Goal: Transaction & Acquisition: Book appointment/travel/reservation

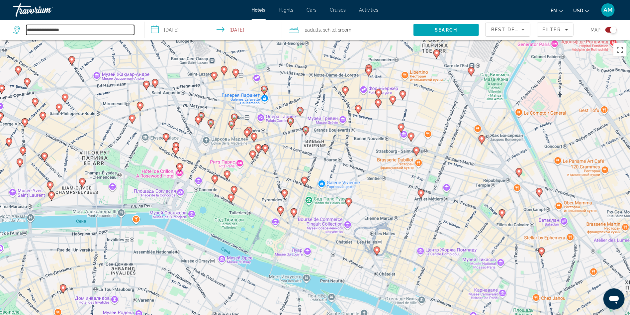
click at [65, 33] on input "**********" at bounding box center [80, 30] width 108 height 10
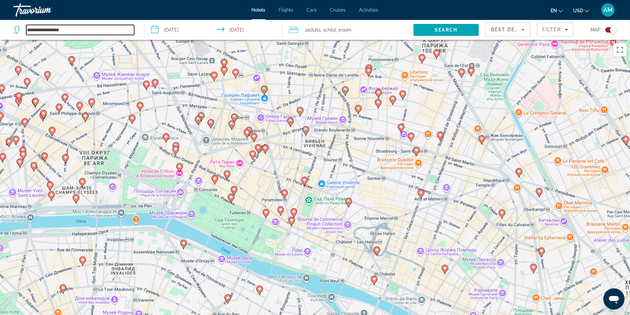
drag, startPoint x: 94, startPoint y: 29, endPoint x: 0, endPoint y: 24, distance: 94.1
click at [0, 24] on app-destination-search "**********" at bounding box center [72, 30] width 144 height 20
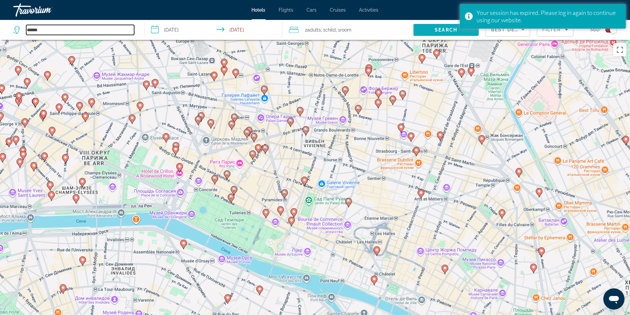
type input "******"
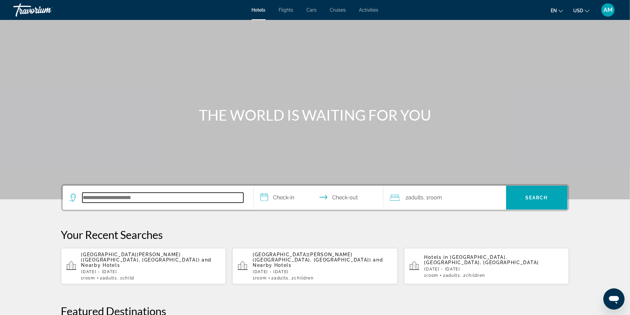
click at [135, 200] on input "Search hotel destination" at bounding box center [162, 198] width 161 height 10
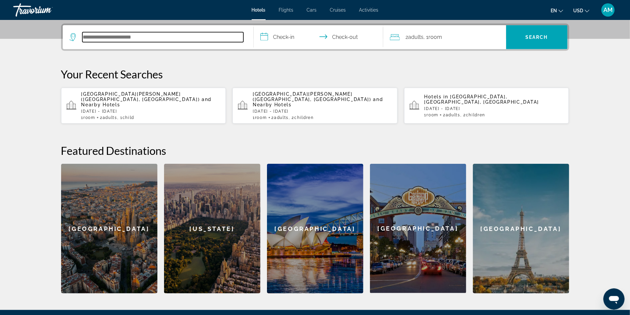
scroll to position [162, 0]
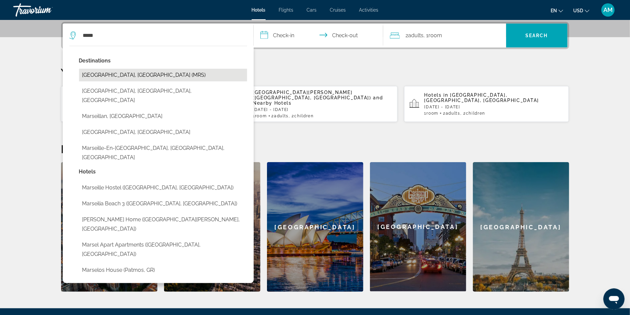
click at [117, 77] on button "[GEOGRAPHIC_DATA], [GEOGRAPHIC_DATA] (MRS)" at bounding box center [163, 75] width 168 height 13
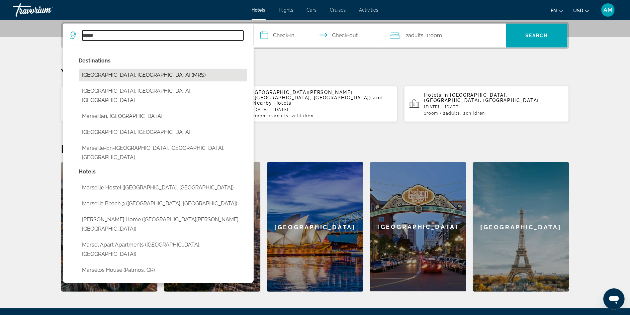
type input "**********"
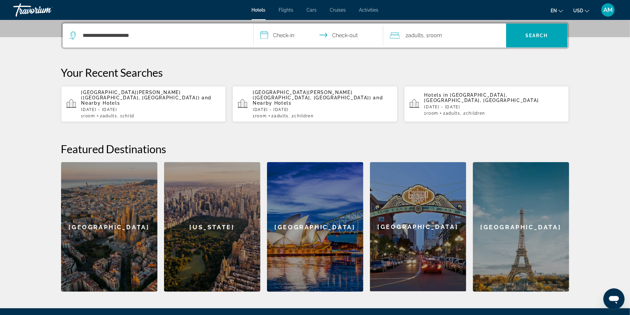
click at [276, 36] on input "**********" at bounding box center [320, 37] width 132 height 26
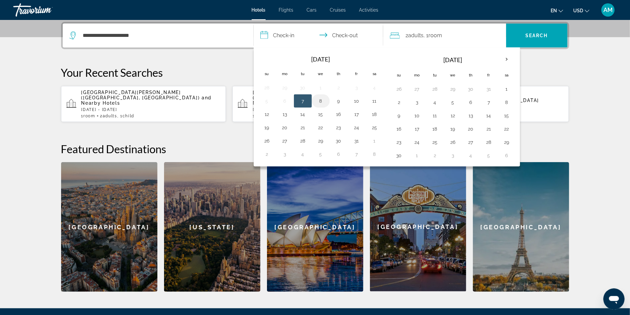
click at [319, 101] on button "8" at bounding box center [321, 100] width 11 height 9
click at [352, 99] on button "10" at bounding box center [356, 100] width 11 height 9
type input "**********"
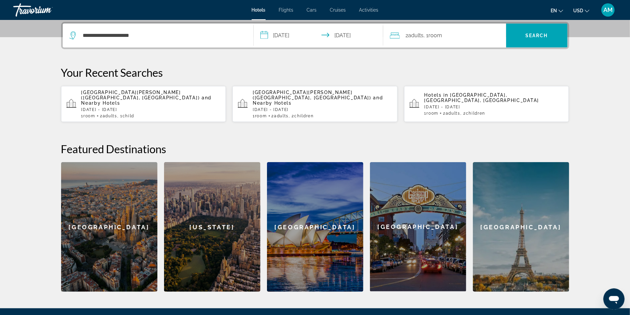
click at [459, 38] on div "2 Adult Adults , 1 Room rooms" at bounding box center [448, 35] width 116 height 9
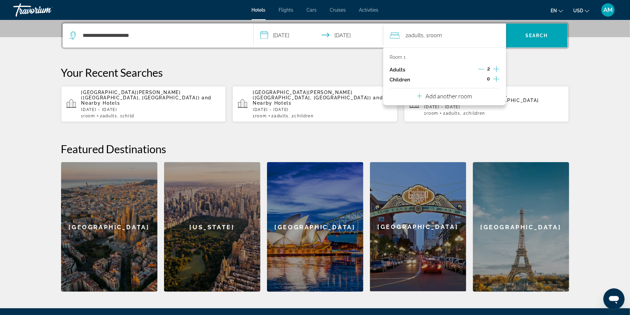
click at [498, 79] on icon "Increment children" at bounding box center [497, 79] width 6 height 8
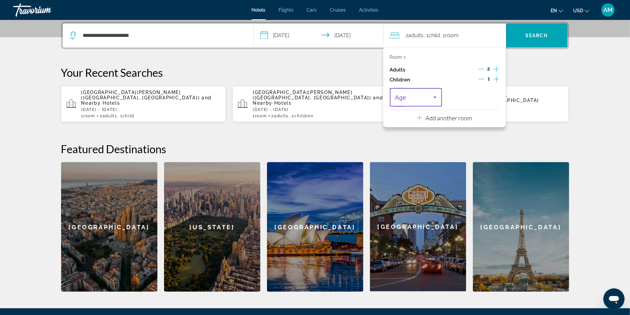
click at [423, 98] on span "Travelers: 2 adults, 1 child" at bounding box center [414, 97] width 39 height 8
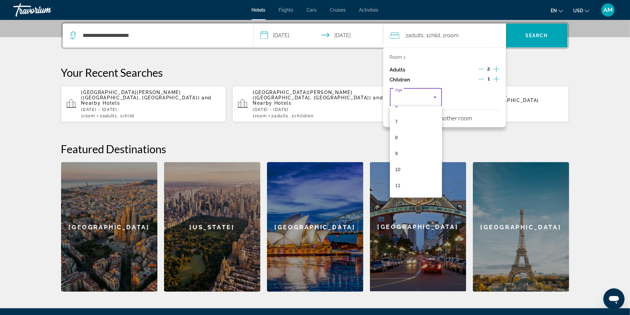
scroll to position [142, 0]
click at [407, 136] on mat-option "10" at bounding box center [416, 135] width 52 height 16
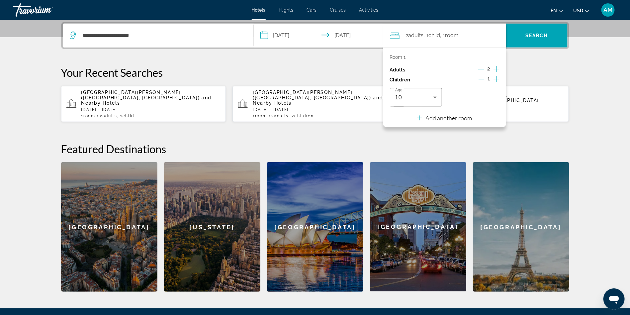
click at [530, 60] on div "**********" at bounding box center [315, 157] width 535 height 270
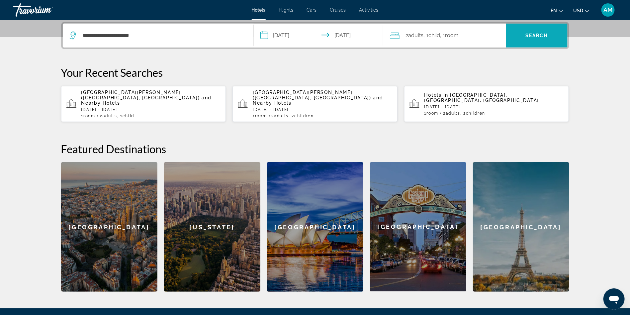
click at [533, 33] on span "Search" at bounding box center [536, 35] width 23 height 5
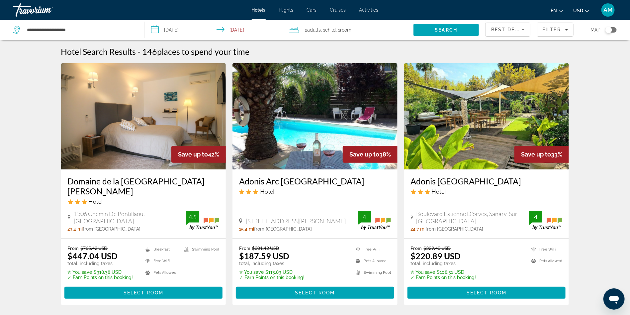
click at [610, 27] on div "Toggle map" at bounding box center [608, 30] width 7 height 7
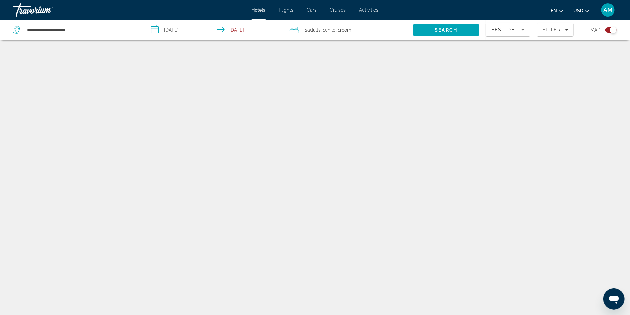
scroll to position [40, 0]
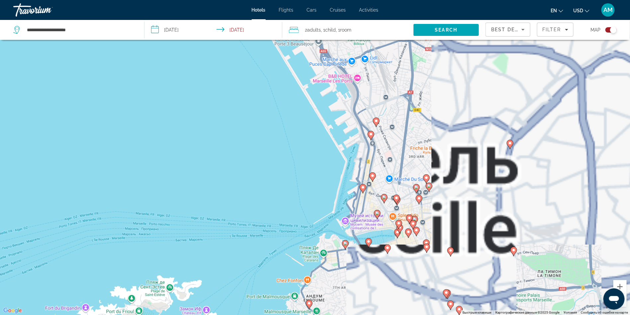
drag, startPoint x: 368, startPoint y: 222, endPoint x: 302, endPoint y: 184, distance: 76.3
click at [302, 184] on div "Чтобы активировать перетаскивание с помощью клавиатуры, нажмите Alt + Ввод. Пос…" at bounding box center [315, 157] width 630 height 315
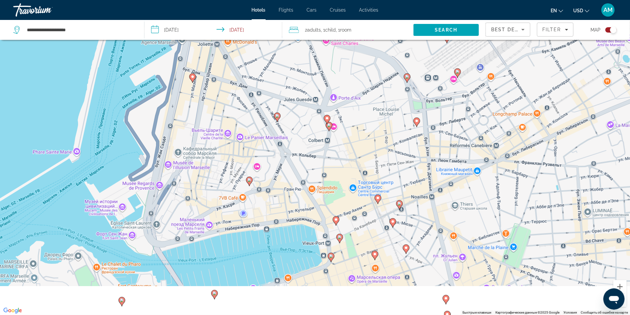
drag, startPoint x: 409, startPoint y: 194, endPoint x: 365, endPoint y: 141, distance: 69.3
click at [365, 141] on div "Чтобы активировать перетаскивание с помощью клавиатуры, нажмите Alt + Ввод. Пос…" at bounding box center [315, 157] width 630 height 315
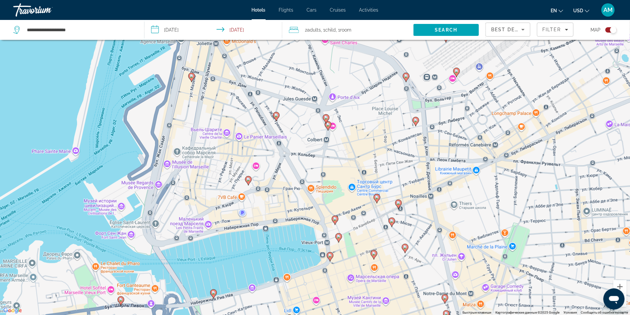
click at [377, 198] on image "Main content" at bounding box center [377, 197] width 4 height 4
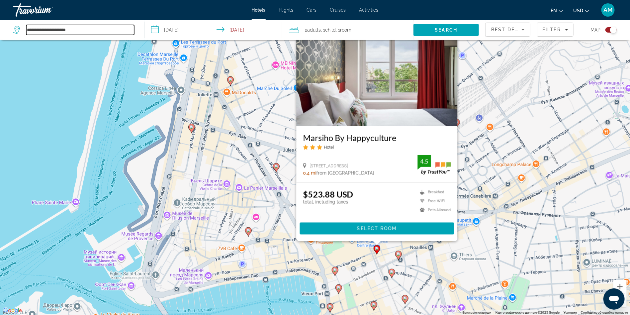
click at [53, 31] on input "**********" at bounding box center [80, 30] width 108 height 10
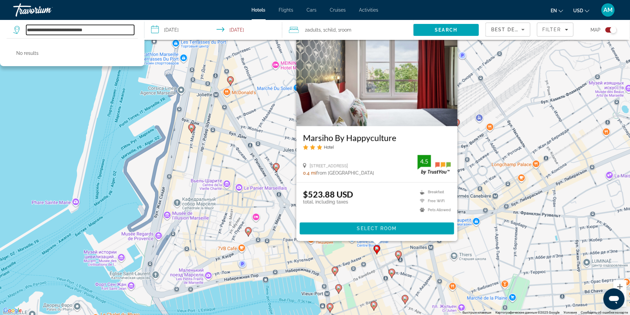
drag, startPoint x: 116, startPoint y: 32, endPoint x: 3, endPoint y: 7, distance: 115.2
click at [3, 7] on div "**********" at bounding box center [315, 117] width 630 height 315
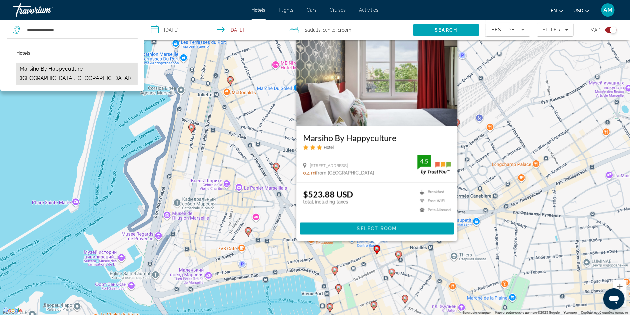
click at [61, 70] on button "Marsiho By Happyculture ([GEOGRAPHIC_DATA], [GEOGRAPHIC_DATA])" at bounding box center [77, 74] width 122 height 22
type input "**********"
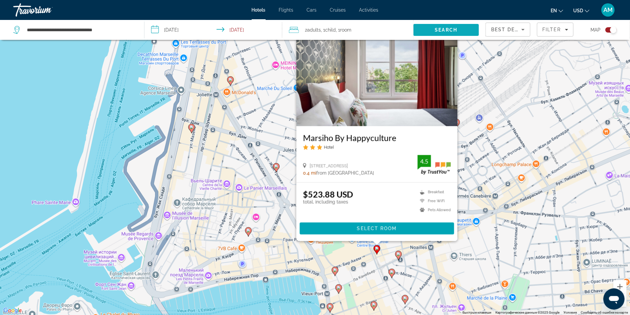
click at [466, 31] on span "Search" at bounding box center [445, 30] width 65 height 16
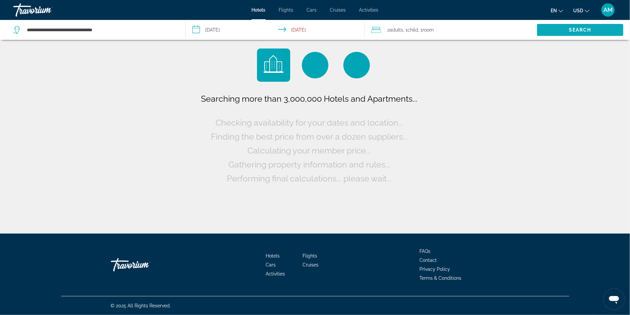
scroll to position [0, 0]
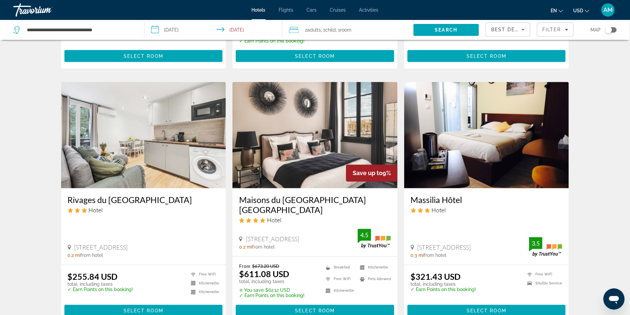
scroll to position [520, 0]
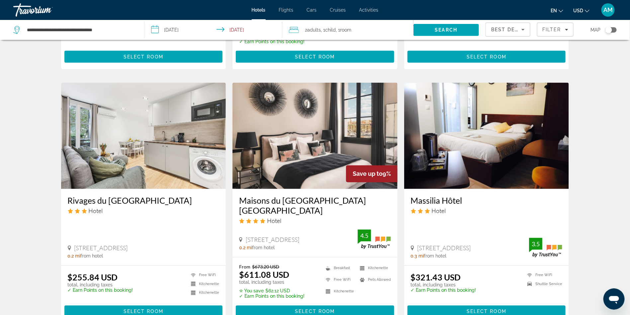
click at [142, 142] on img "Main content" at bounding box center [143, 136] width 165 height 106
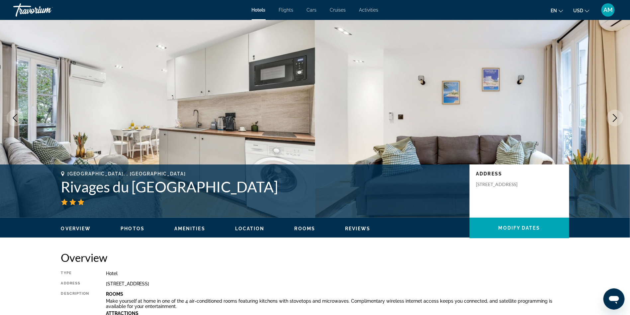
scroll to position [2, 0]
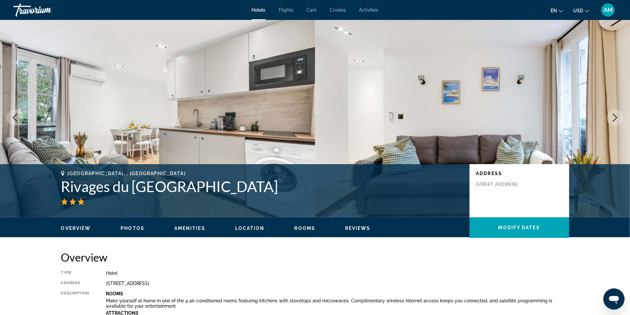
click at [615, 117] on icon "Next image" at bounding box center [615, 118] width 8 height 8
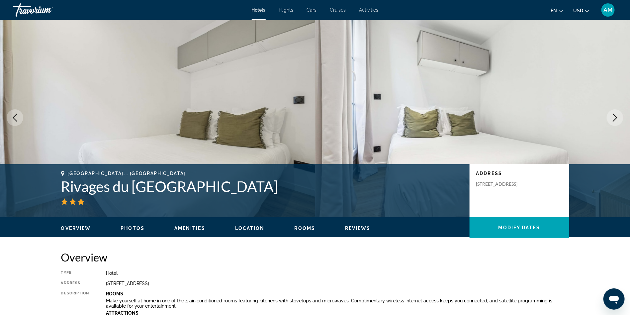
click at [615, 117] on icon "Next image" at bounding box center [615, 118] width 8 height 8
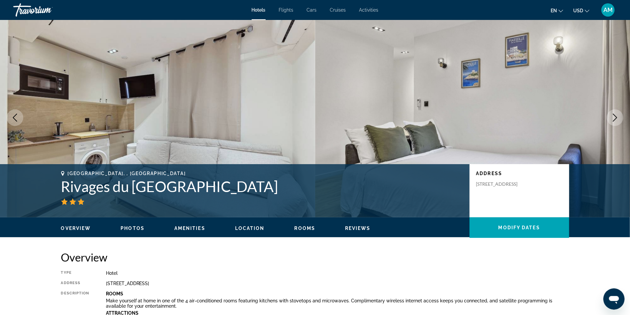
click at [615, 117] on icon "Next image" at bounding box center [615, 118] width 8 height 8
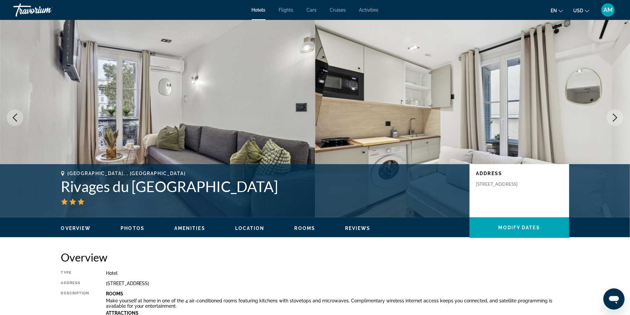
click at [615, 117] on icon "Next image" at bounding box center [615, 118] width 8 height 8
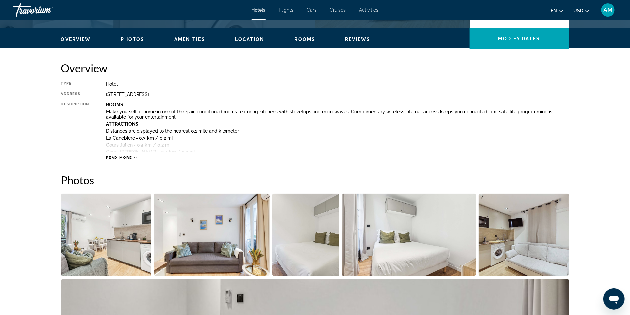
scroll to position [328, 0]
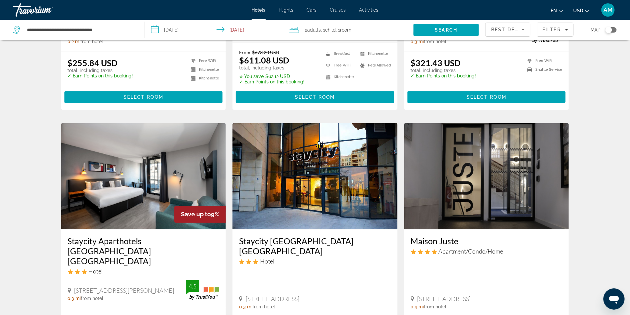
scroll to position [821, 0]
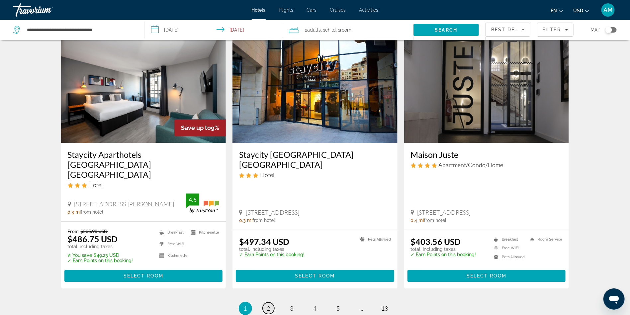
click at [266, 302] on link "page 2" at bounding box center [269, 308] width 12 height 12
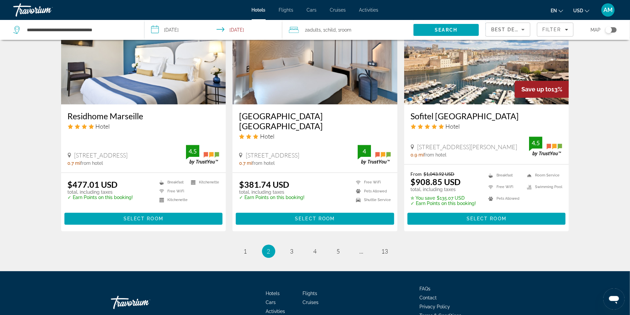
scroll to position [856, 0]
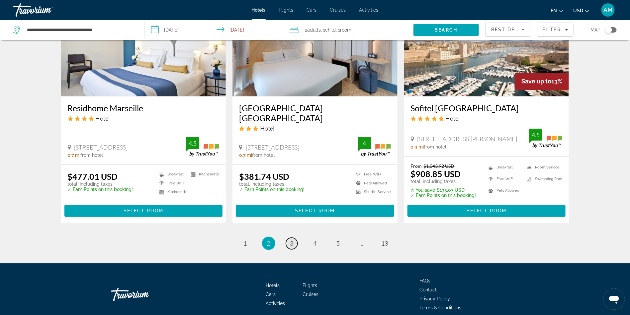
click at [288, 237] on link "page 3" at bounding box center [292, 243] width 12 height 12
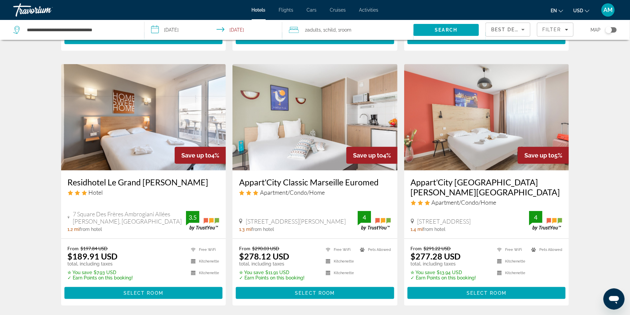
scroll to position [256, 0]
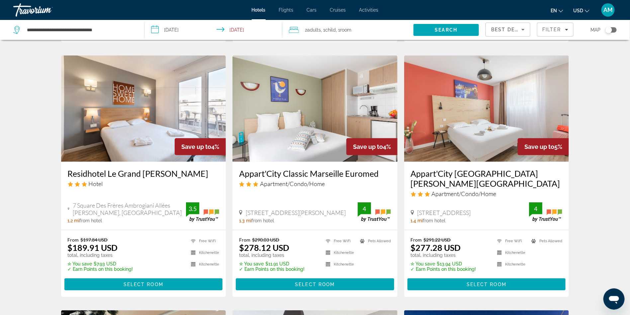
click at [137, 136] on img "Main content" at bounding box center [143, 108] width 165 height 106
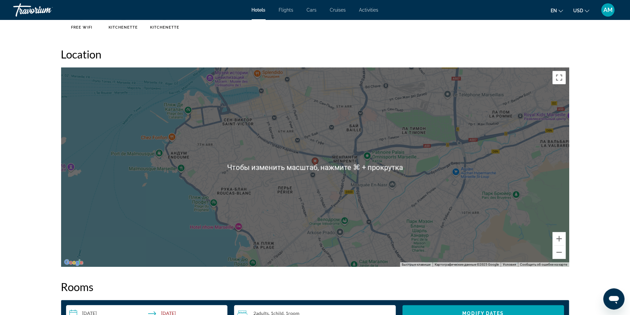
scroll to position [590, 0]
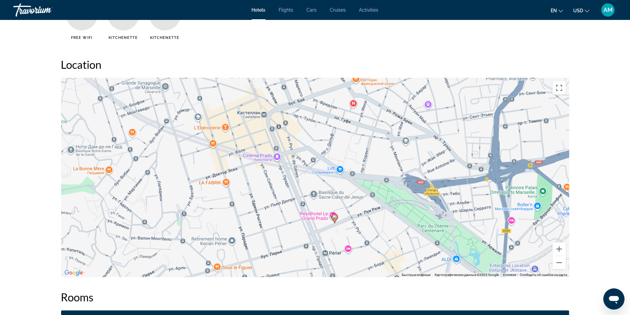
drag, startPoint x: 232, startPoint y: 133, endPoint x: 336, endPoint y: 190, distance: 119.2
click at [336, 190] on div "Чтобы активировать перетаскивание с помощью клавиатуры, нажмите Alt + Ввод. Пос…" at bounding box center [315, 177] width 508 height 199
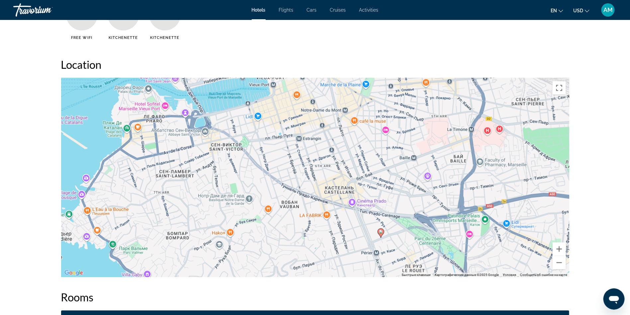
drag, startPoint x: 351, startPoint y: 152, endPoint x: 385, endPoint y: 194, distance: 53.4
click at [385, 194] on div "Чтобы активировать перетаскивание с помощью клавиатуры, нажмите Alt + Ввод. Пос…" at bounding box center [315, 177] width 508 height 199
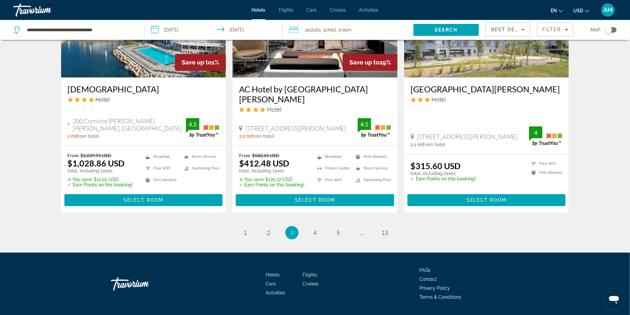
scroll to position [858, 0]
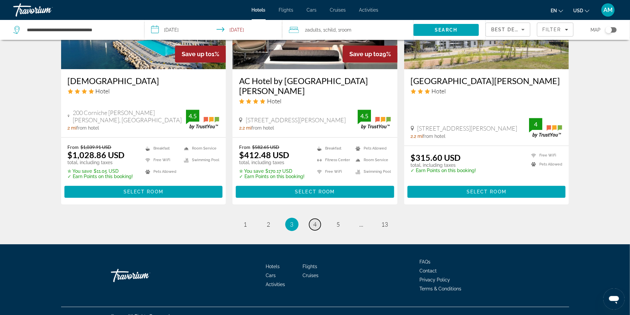
click at [315, 221] on span "4" at bounding box center [315, 224] width 3 height 7
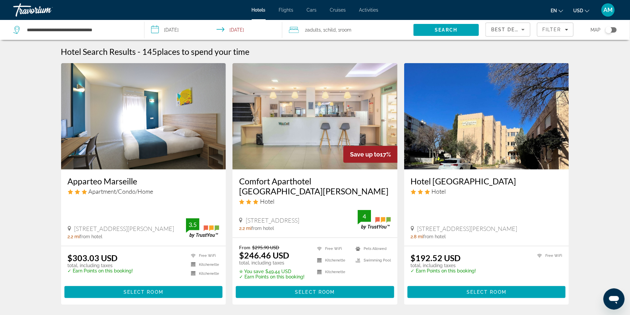
click at [300, 118] on img "Main content" at bounding box center [314, 116] width 165 height 106
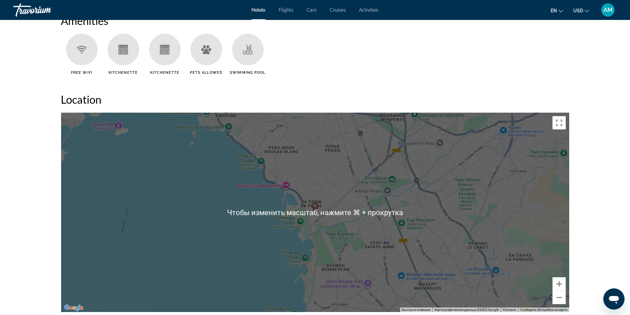
scroll to position [612, 0]
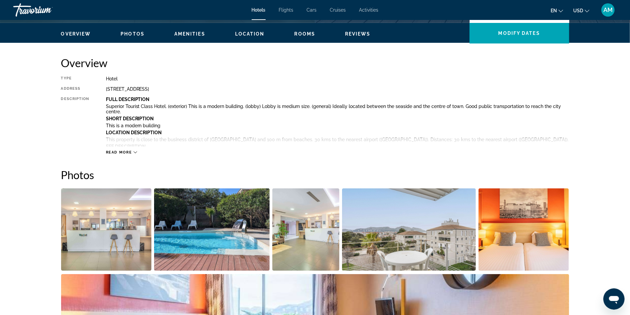
scroll to position [79, 0]
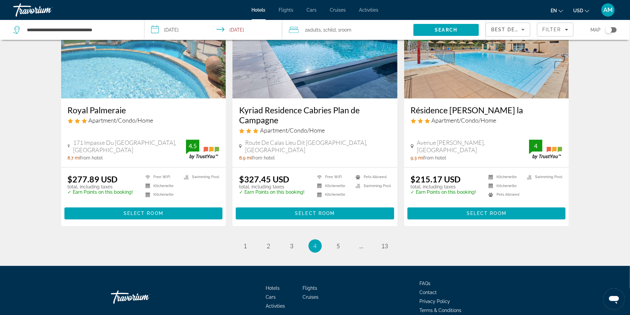
scroll to position [822, 0]
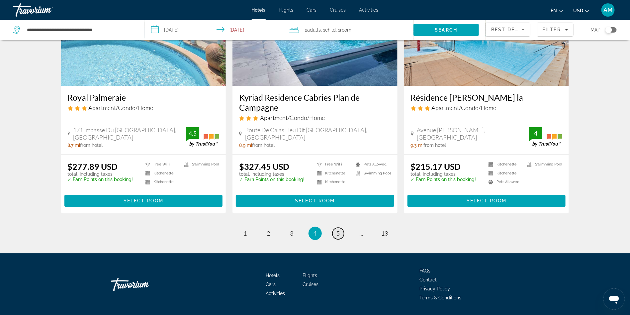
click at [336, 227] on link "page 5" at bounding box center [338, 233] width 12 height 12
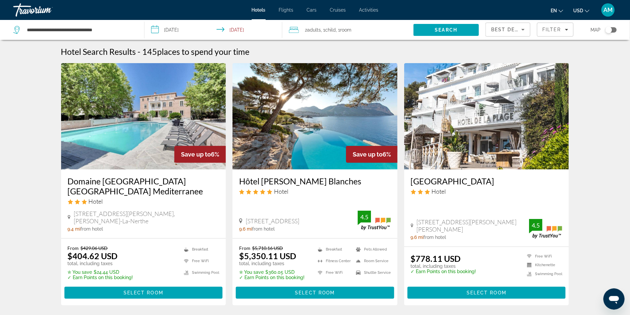
click at [614, 31] on div "Toggle map" at bounding box center [610, 29] width 11 height 5
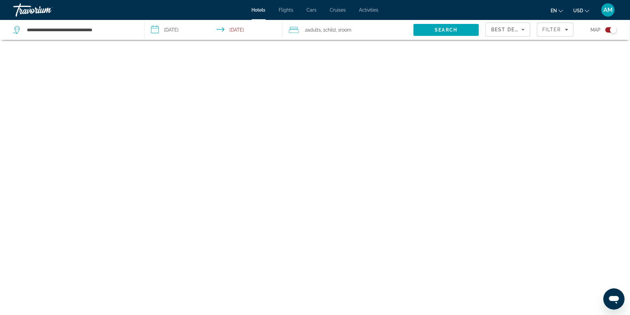
scroll to position [40, 0]
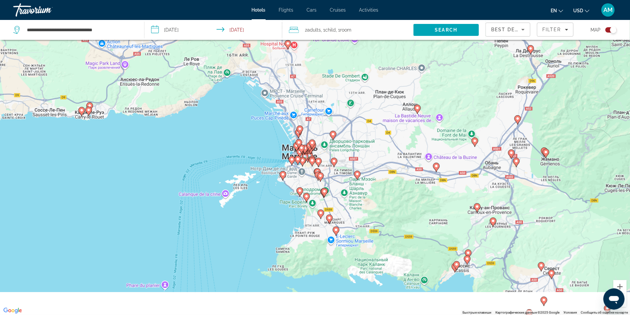
drag, startPoint x: 310, startPoint y: 272, endPoint x: 271, endPoint y: 152, distance: 125.7
click at [271, 152] on div "Чтобы активировать перетаскивание с помощью клавиатуры, нажмите Alt + Ввод. Пос…" at bounding box center [315, 157] width 630 height 315
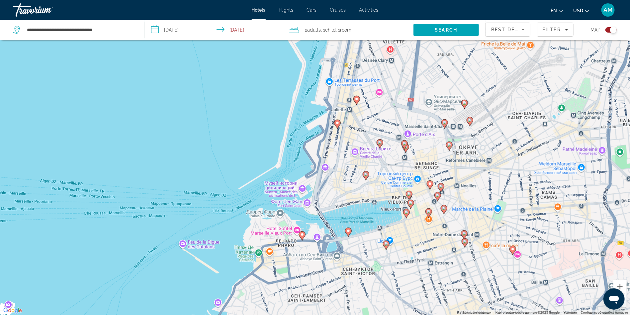
drag, startPoint x: 441, startPoint y: 126, endPoint x: 292, endPoint y: 136, distance: 149.4
click at [292, 136] on div "Чтобы активировать перетаскивание с помощью клавиатуры, нажмите Alt + Ввод. Пос…" at bounding box center [315, 157] width 630 height 315
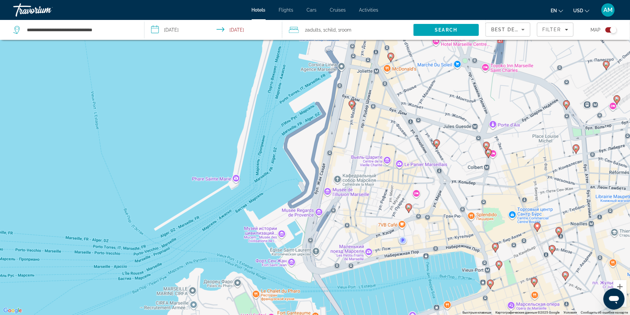
click at [353, 104] on image "Main content" at bounding box center [352, 104] width 4 height 4
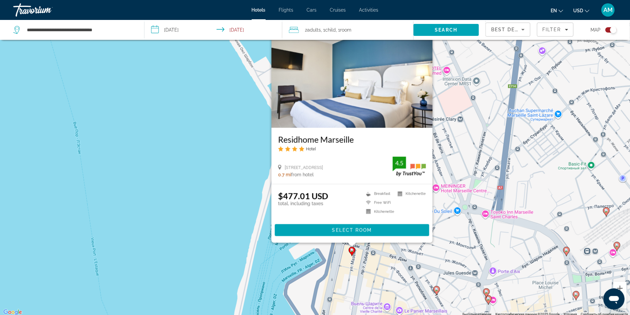
scroll to position [38, 0]
click at [494, 128] on div "Чтобы активировать перетаскивание с помощью клавиатуры, нажмите Alt + Ввод. Пос…" at bounding box center [315, 159] width 630 height 315
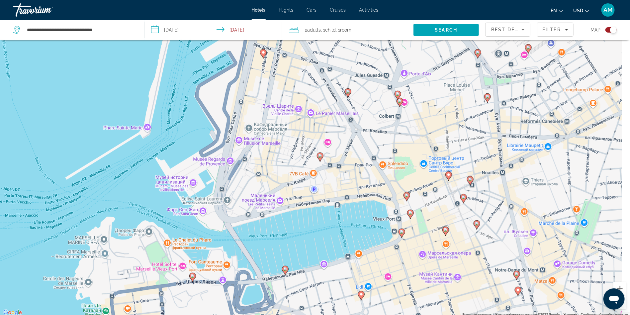
drag, startPoint x: 422, startPoint y: 149, endPoint x: 346, endPoint y: -16, distance: 182.3
click at [346, 0] on html "**********" at bounding box center [315, 119] width 630 height 315
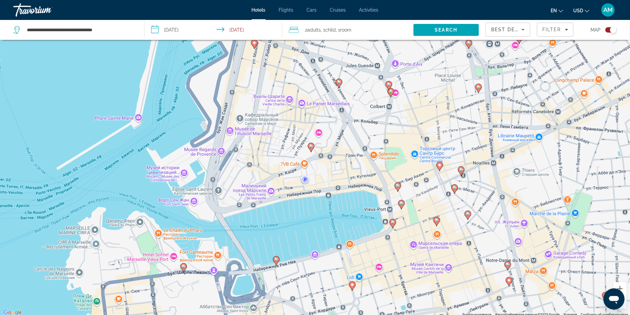
click at [391, 94] on icon "Main content" at bounding box center [391, 92] width 6 height 9
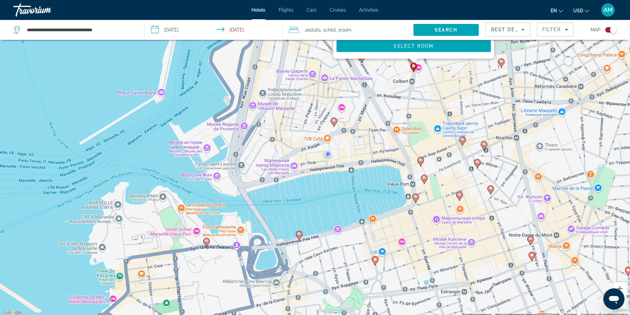
drag, startPoint x: 363, startPoint y: 290, endPoint x: 381, endPoint y: 99, distance: 191.9
click at [381, 99] on div "Чтобы активировать перетаскивание с помощью клавиатуры, нажмите Alt + Ввод. Пос…" at bounding box center [315, 159] width 630 height 315
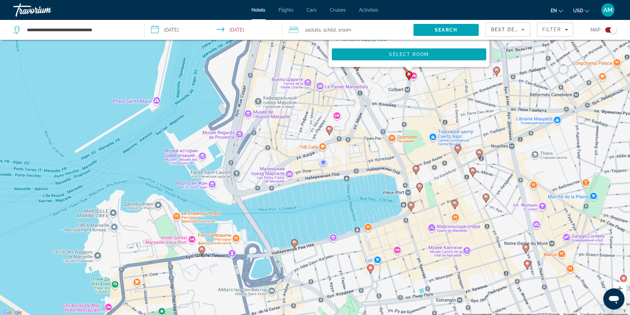
click at [416, 172] on icon "Main content" at bounding box center [416, 170] width 6 height 9
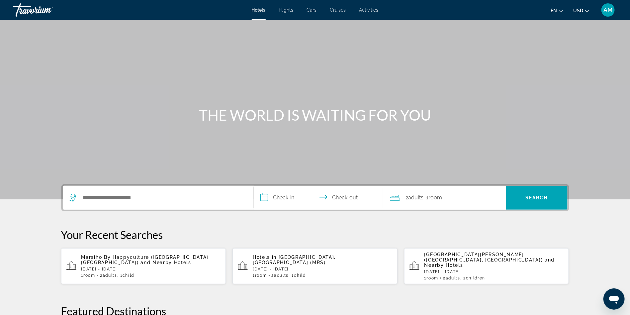
click at [151, 203] on div "Search widget" at bounding box center [157, 198] width 177 height 24
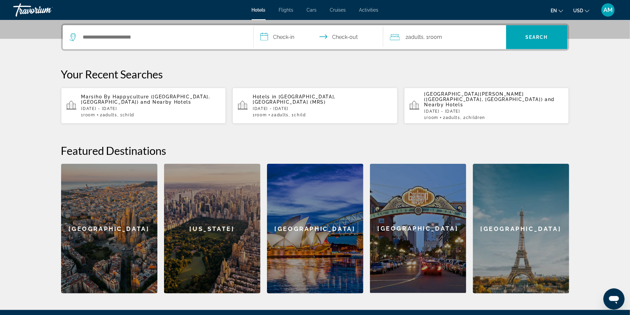
scroll to position [162, 0]
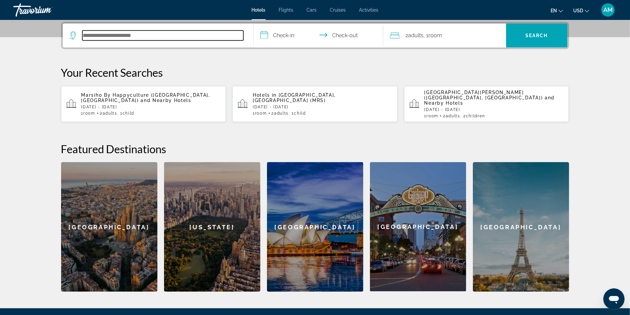
click at [128, 33] on input "Search hotel destination" at bounding box center [162, 36] width 161 height 10
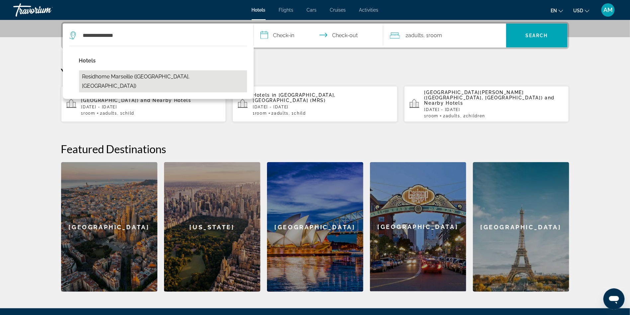
click at [110, 77] on button "Residhome Marseille (Marseille, FR)" at bounding box center [163, 81] width 168 height 22
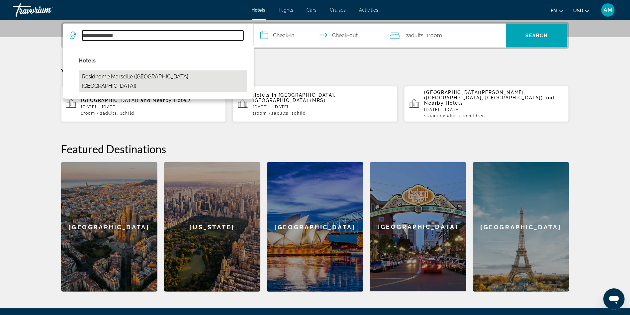
type input "**********"
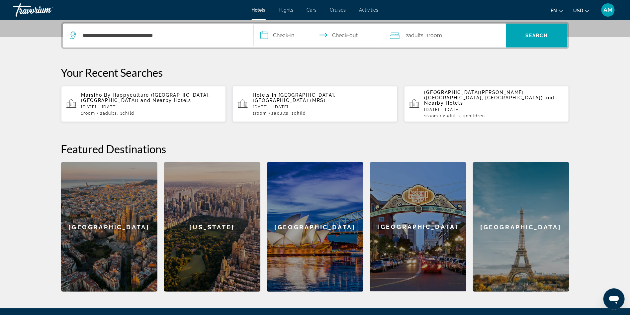
click at [272, 35] on input "**********" at bounding box center [320, 37] width 132 height 26
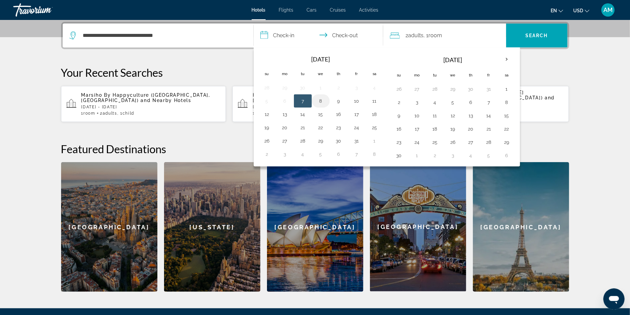
click at [324, 100] on button "8" at bounding box center [321, 100] width 11 height 9
click at [359, 102] on button "10" at bounding box center [356, 100] width 11 height 9
type input "**********"
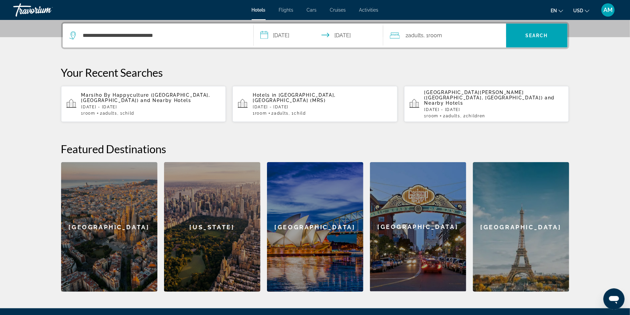
click at [452, 33] on div "2 Adult Adults , 1 Room rooms" at bounding box center [448, 35] width 116 height 9
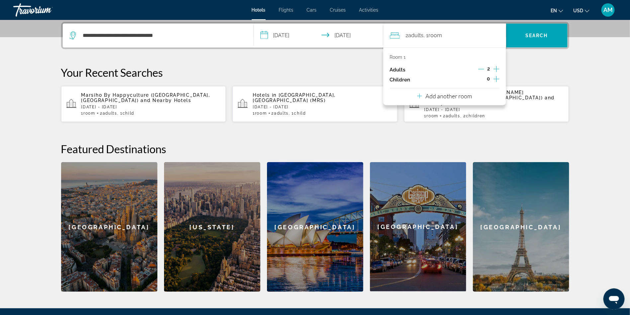
click at [497, 79] on icon "Increment children" at bounding box center [497, 79] width 6 height 6
click at [427, 102] on div "Travelers: 2 adults, 1 child" at bounding box center [416, 97] width 42 height 19
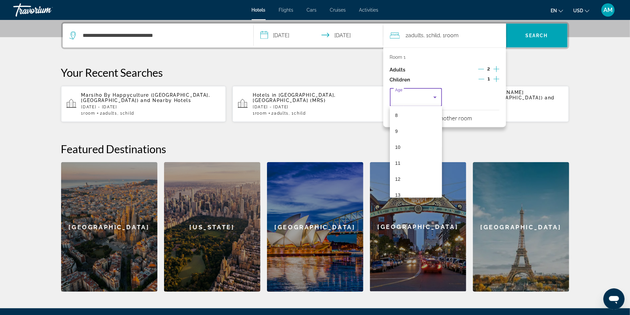
scroll to position [125, 0]
click at [403, 150] on mat-option "10" at bounding box center [416, 152] width 52 height 16
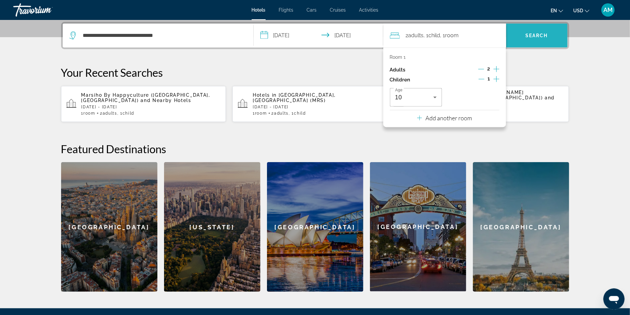
click at [538, 37] on span "Search" at bounding box center [536, 35] width 23 height 5
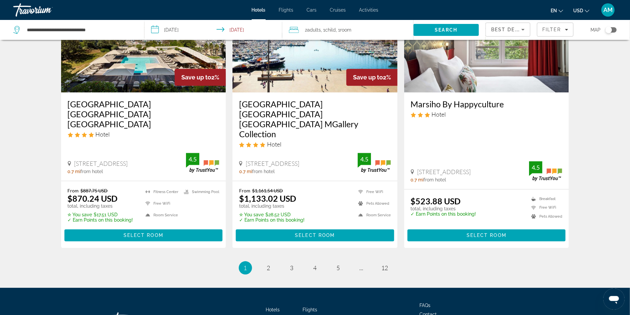
scroll to position [865, 0]
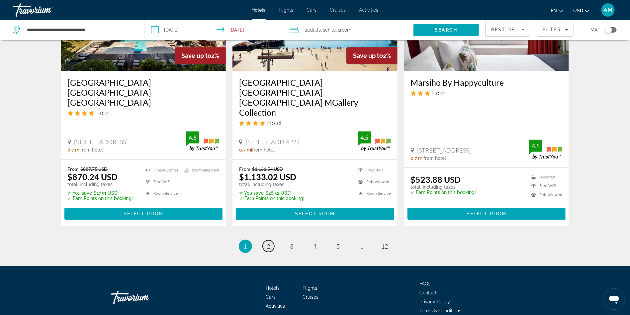
click at [270, 242] on span "2" at bounding box center [268, 245] width 3 height 7
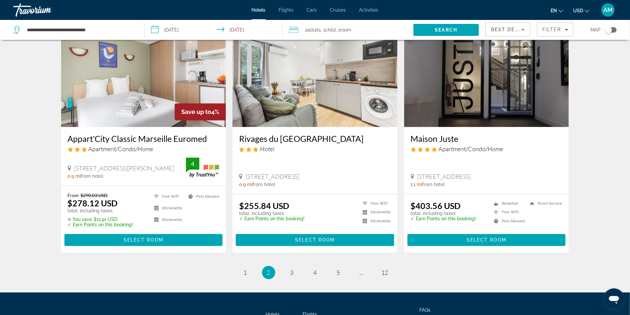
scroll to position [865, 0]
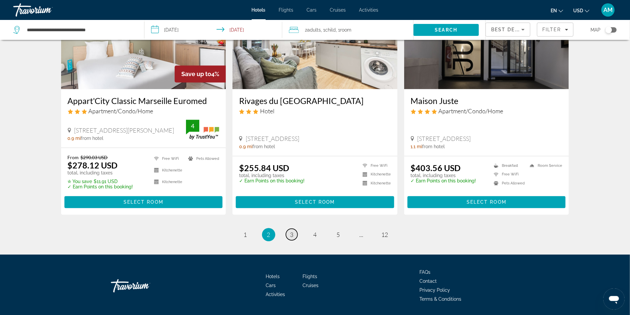
click at [288, 228] on link "page 3" at bounding box center [292, 234] width 12 height 12
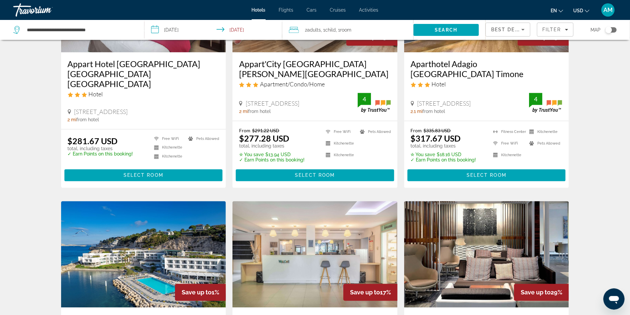
scroll to position [714, 0]
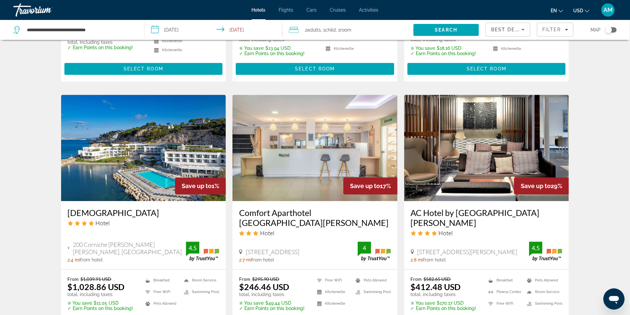
click at [503, 33] on div "Best Deals" at bounding box center [506, 30] width 30 height 8
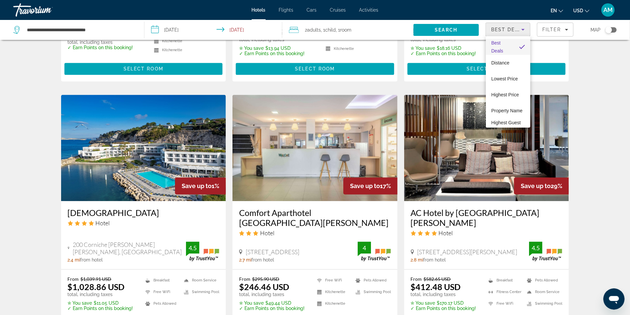
click at [498, 29] on div at bounding box center [315, 157] width 630 height 315
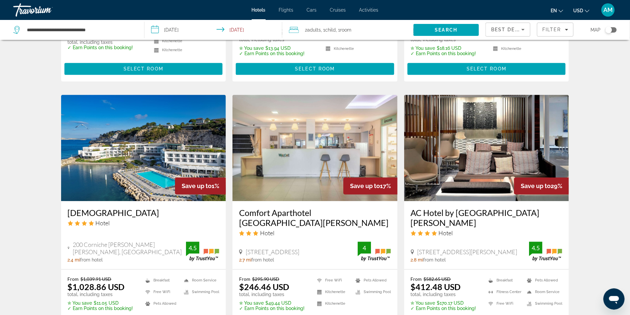
click at [236, 28] on input "**********" at bounding box center [214, 31] width 140 height 22
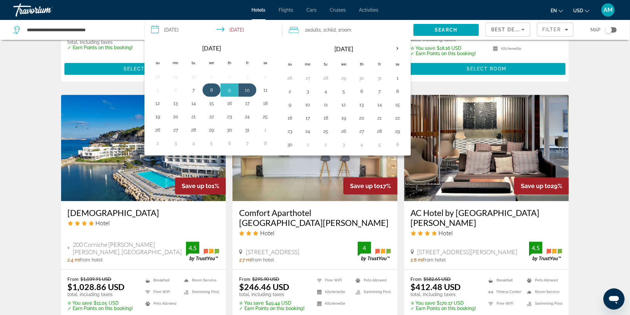
click at [211, 88] on button "8" at bounding box center [211, 89] width 11 height 9
click at [228, 88] on button "9" at bounding box center [229, 89] width 11 height 9
type input "**********"
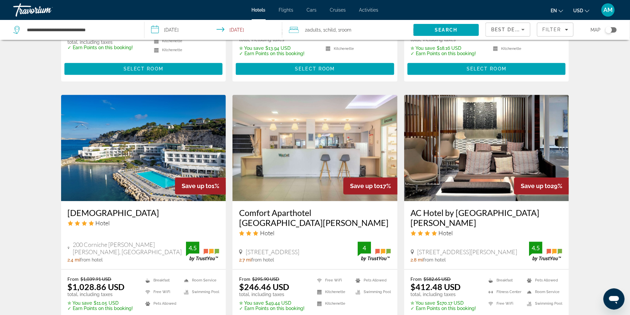
click at [312, 27] on span "Adults" at bounding box center [314, 29] width 14 height 5
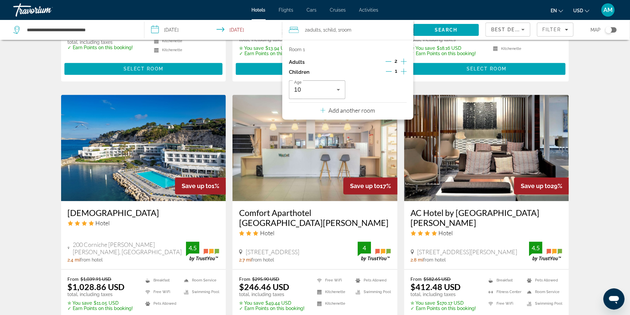
click at [389, 61] on icon "Decrement adults" at bounding box center [389, 61] width 6 height 0
click at [441, 31] on span "Search" at bounding box center [446, 29] width 23 height 5
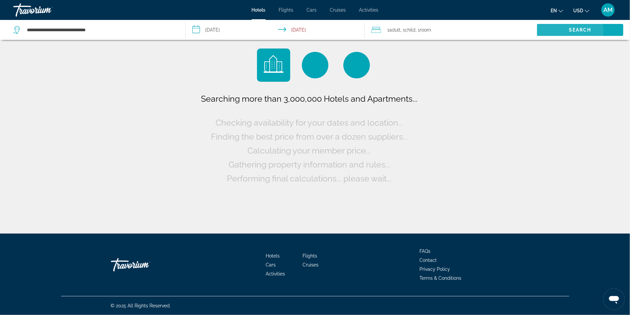
scroll to position [0, 0]
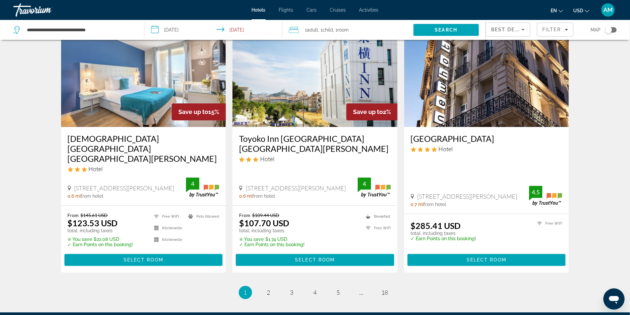
scroll to position [865, 0]
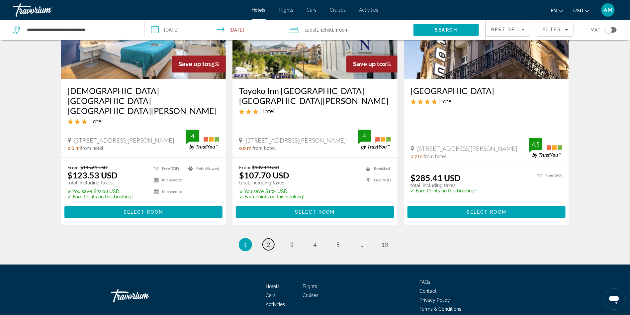
click at [267, 241] on span "2" at bounding box center [268, 244] width 3 height 7
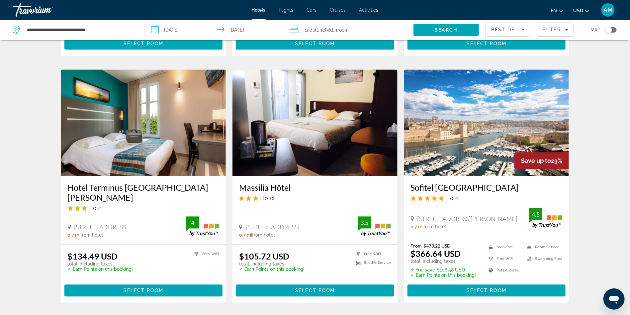
scroll to position [788, 0]
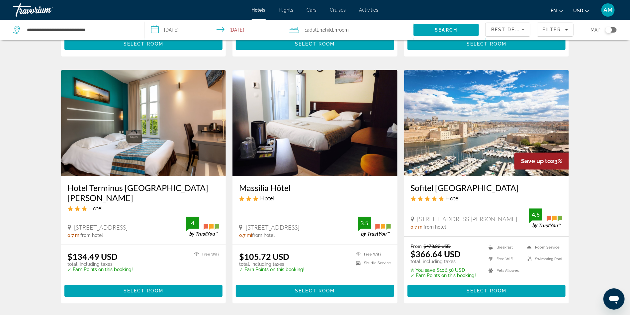
click at [290, 118] on img "Main content" at bounding box center [314, 123] width 165 height 106
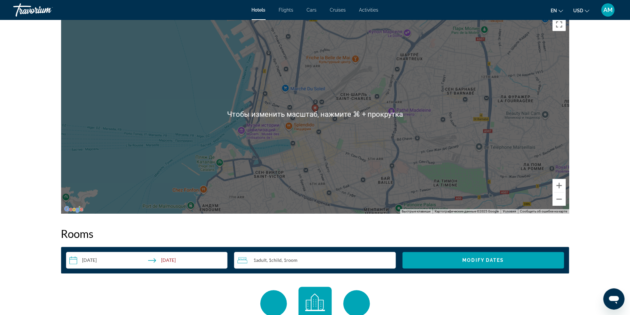
scroll to position [614, 0]
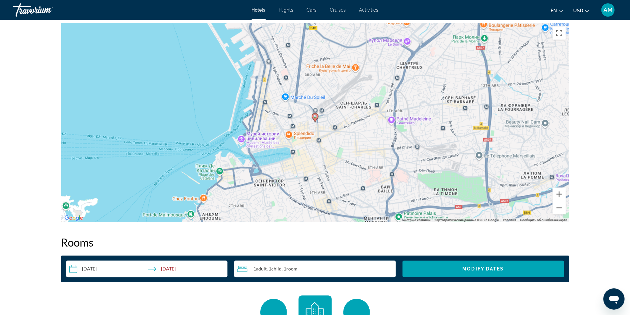
click at [316, 124] on div "Чтобы активировать перетаскивание с помощью клавиатуры, нажмите Alt + Ввод. Пос…" at bounding box center [315, 122] width 508 height 199
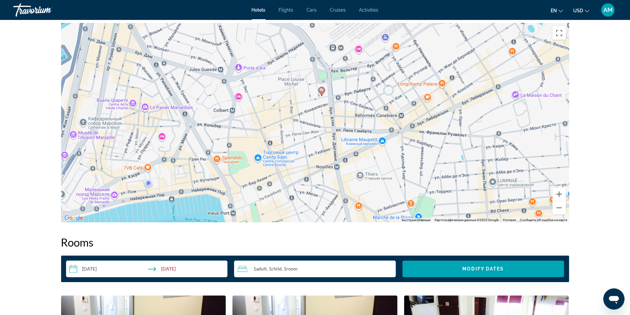
drag, startPoint x: 324, startPoint y: 82, endPoint x: 326, endPoint y: 98, distance: 16.7
click at [326, 98] on div "Чтобы активировать перетаскивание с помощью клавиатуры, нажмите Alt + Ввод. Пос…" at bounding box center [315, 122] width 508 height 199
click at [322, 91] on image "Main content" at bounding box center [322, 90] width 4 height 4
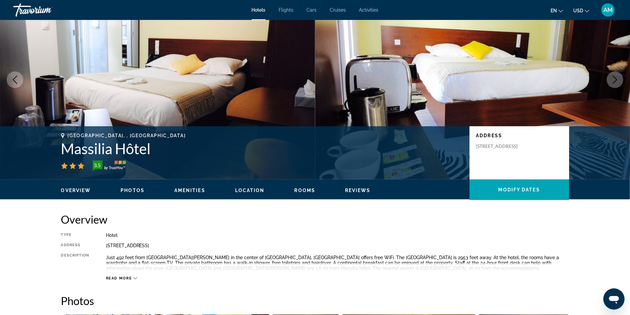
scroll to position [63, 0]
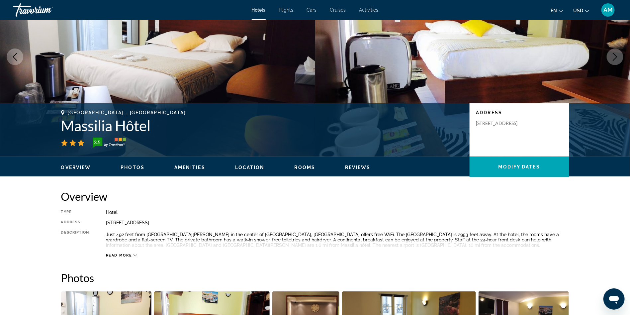
click at [349, 166] on span "Reviews" at bounding box center [358, 167] width 26 height 5
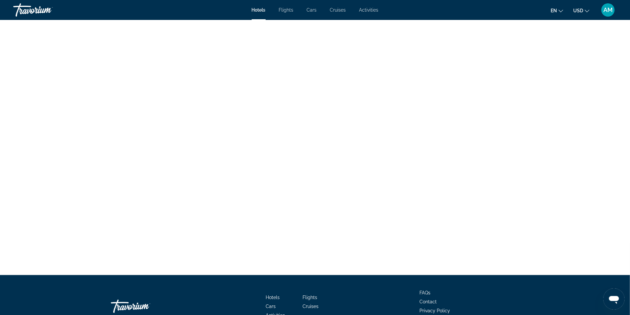
scroll to position [1405, 0]
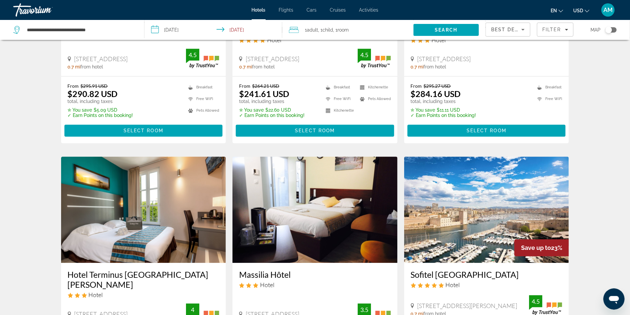
scroll to position [791, 0]
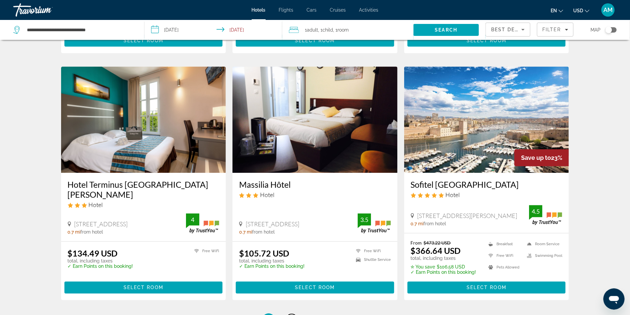
click at [291, 315] on span "3" at bounding box center [291, 319] width 3 height 7
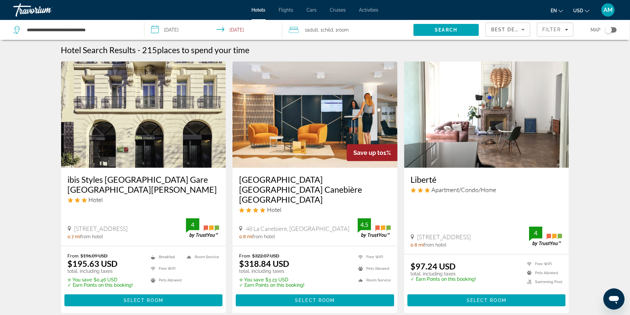
scroll to position [2, 0]
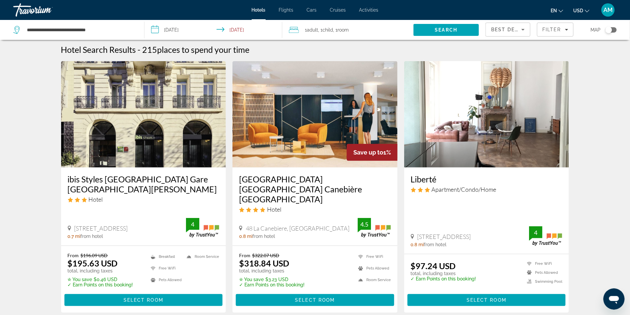
click at [458, 137] on img "Main content" at bounding box center [486, 114] width 165 height 106
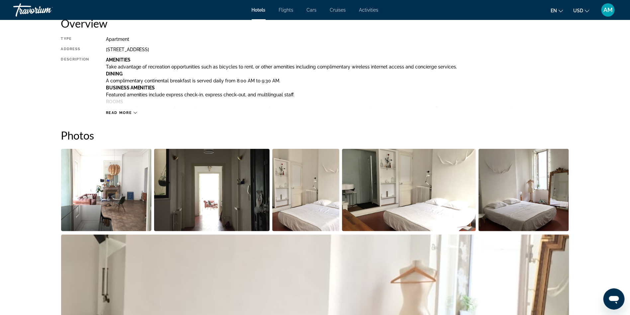
scroll to position [238, 0]
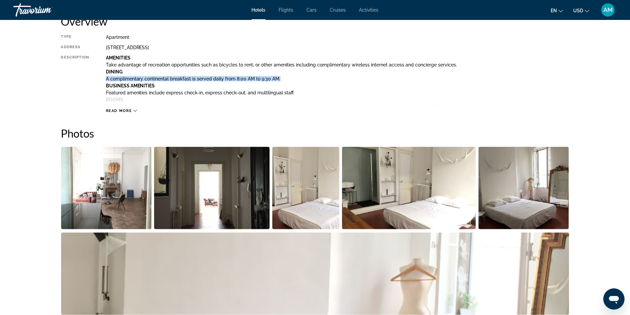
drag, startPoint x: 107, startPoint y: 78, endPoint x: 281, endPoint y: 78, distance: 174.4
click at [281, 78] on p "A complimentary continental breakfast is served daily from 8:00 AM to 9:30 AM." at bounding box center [337, 78] width 463 height 5
copy p "A complimentary continental breakfast is served daily from 8:00 AM to 9:30 AM."
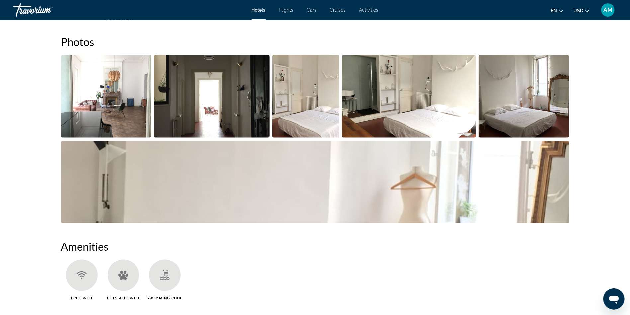
scroll to position [279, 0]
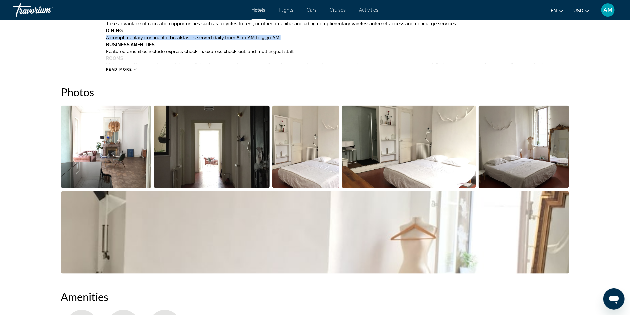
click at [305, 132] on img "Open full-screen image slider" at bounding box center [305, 147] width 67 height 82
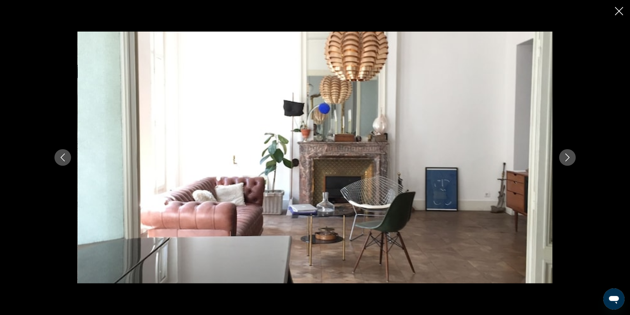
click at [569, 154] on icon "Next image" at bounding box center [568, 157] width 8 height 8
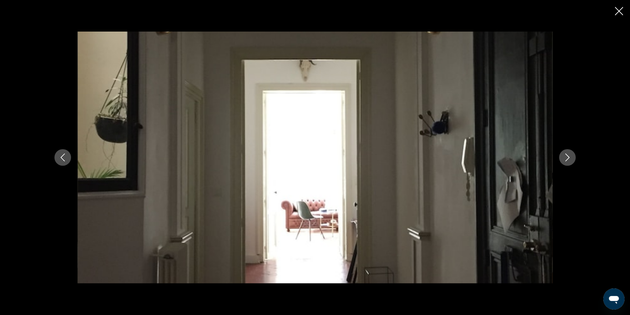
click at [569, 154] on icon "Next image" at bounding box center [568, 157] width 8 height 8
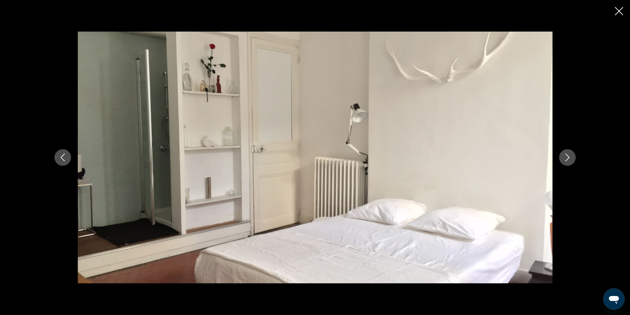
click at [569, 154] on icon "Next image" at bounding box center [568, 157] width 8 height 8
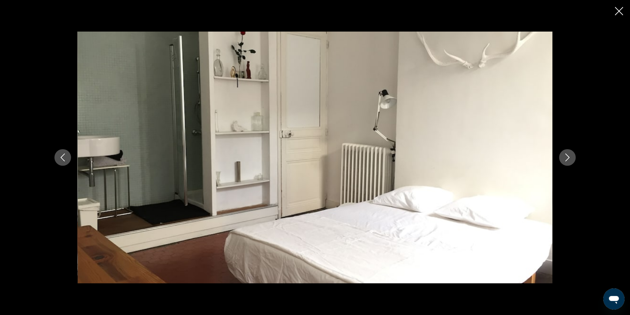
click at [569, 154] on icon "Next image" at bounding box center [568, 157] width 8 height 8
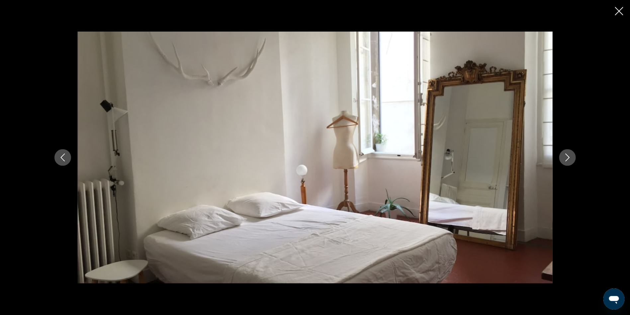
click at [569, 154] on icon "Next image" at bounding box center [568, 157] width 8 height 8
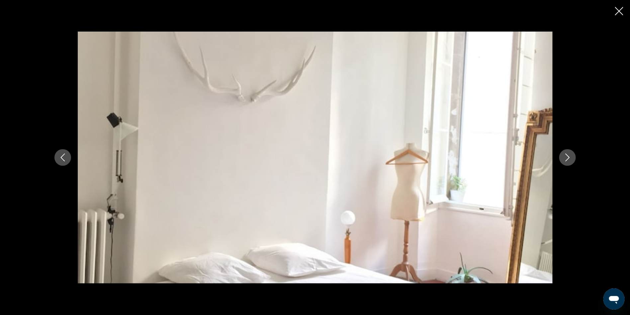
click at [569, 154] on icon "Next image" at bounding box center [568, 157] width 8 height 8
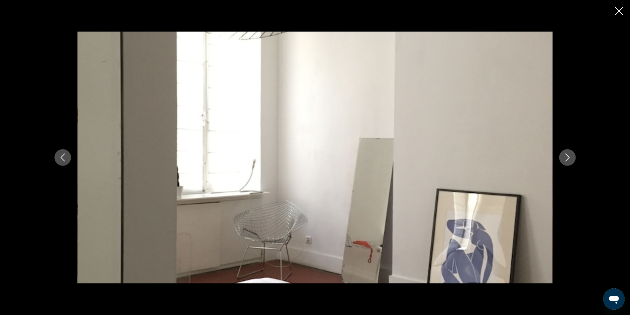
click at [619, 11] on icon "Close slideshow" at bounding box center [619, 11] width 8 height 8
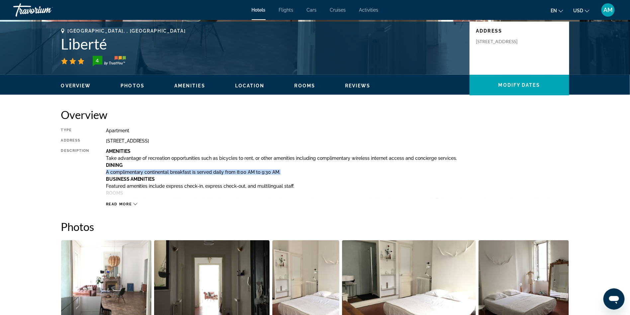
scroll to position [206, 0]
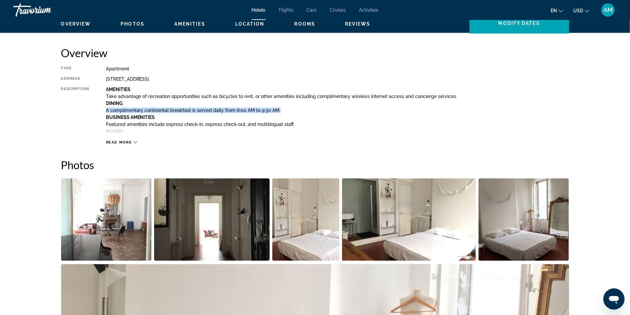
click at [116, 142] on span "Read more" at bounding box center [119, 142] width 26 height 4
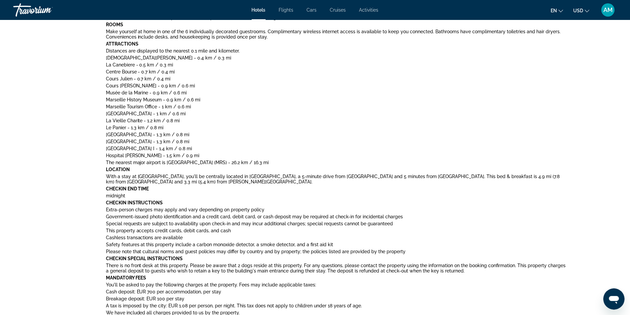
scroll to position [314, 0]
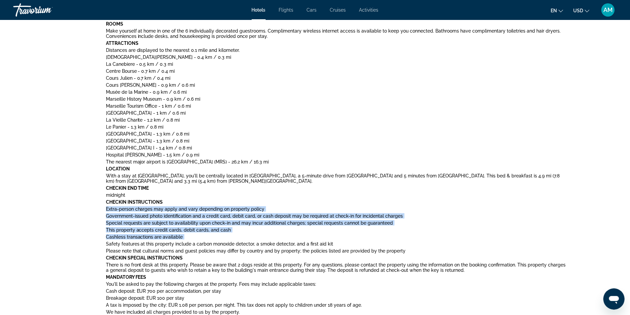
drag, startPoint x: 105, startPoint y: 208, endPoint x: 291, endPoint y: 240, distance: 188.0
click at [291, 240] on div "Amenities Take advantage of recreation opportunities such as bicycles to rent, …" at bounding box center [337, 165] width 463 height 372
copy div "Extra-person charges may apply and vary depending on property policy Government…"
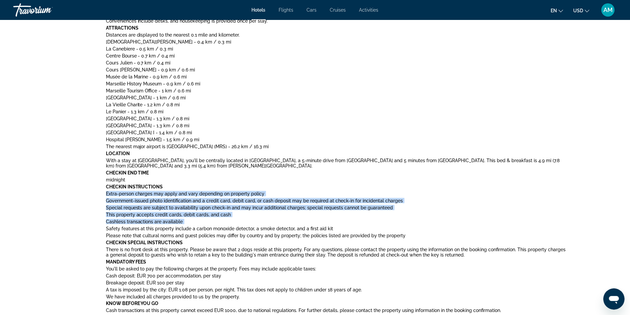
scroll to position [387, 0]
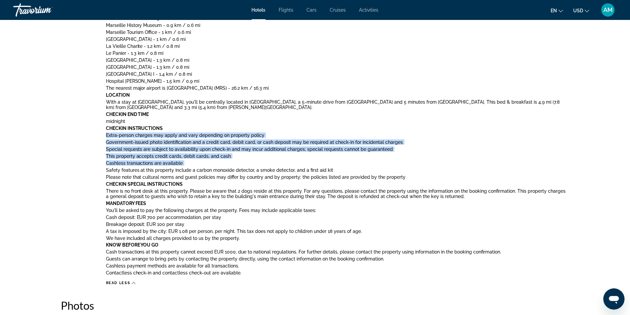
click at [139, 191] on p "There is no front desk at this property. Please be aware that 2 dogs reside at …" at bounding box center [337, 193] width 463 height 11
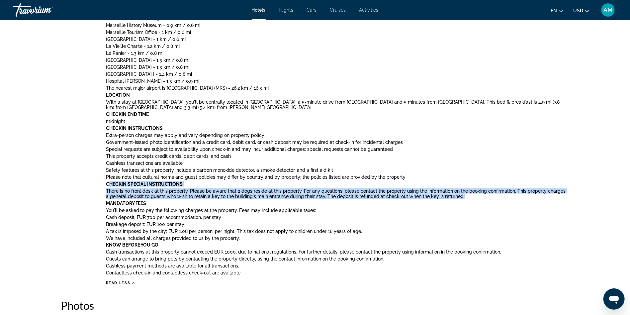
drag, startPoint x: 108, startPoint y: 185, endPoint x: 462, endPoint y: 199, distance: 354.6
click at [462, 199] on div "Amenities Take advantage of recreation opportunities such as bicycles to rent, …" at bounding box center [337, 92] width 463 height 372
copy div "heckin Special Instructions There is no front desk at this property. Please be …"
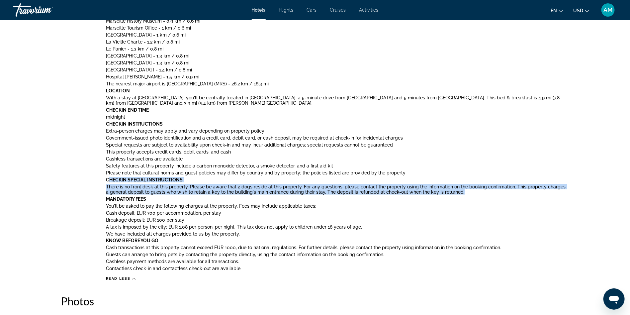
scroll to position [394, 0]
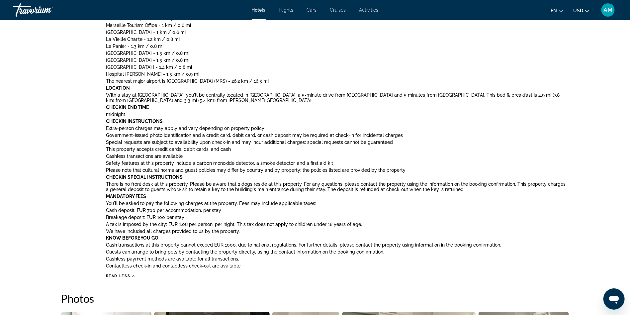
drag, startPoint x: 108, startPoint y: 197, endPoint x: 196, endPoint y: 211, distance: 89.8
click at [196, 211] on div "Amenities Take advantage of recreation opportunities such as bicycles to rent, …" at bounding box center [337, 85] width 463 height 372
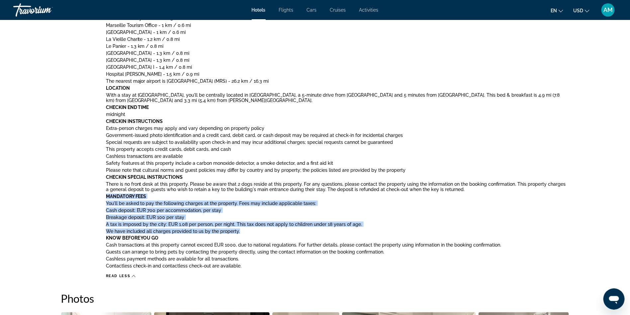
drag, startPoint x: 107, startPoint y: 197, endPoint x: 240, endPoint y: 233, distance: 137.5
click at [240, 233] on div "Amenities Take advantage of recreation opportunities such as bicycles to rent, …" at bounding box center [337, 85] width 463 height 372
copy div "Mandatory Fees You'll be asked to pay the following charges at the property. Fe…"
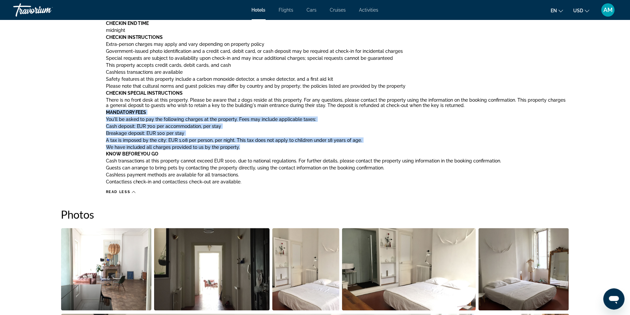
scroll to position [480, 0]
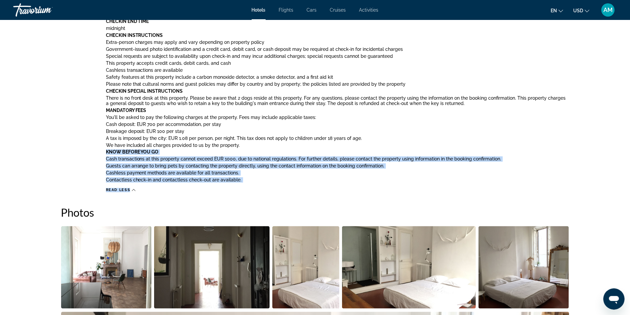
drag, startPoint x: 106, startPoint y: 149, endPoint x: 262, endPoint y: 188, distance: 160.2
copy div "Know Before You Go Cash transactions at this property cannot exceed EUR 1000, d…"
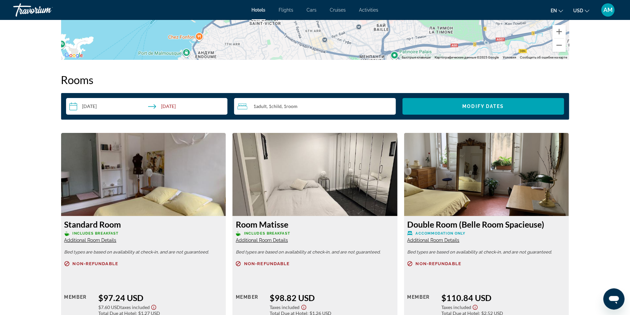
scroll to position [1129, 0]
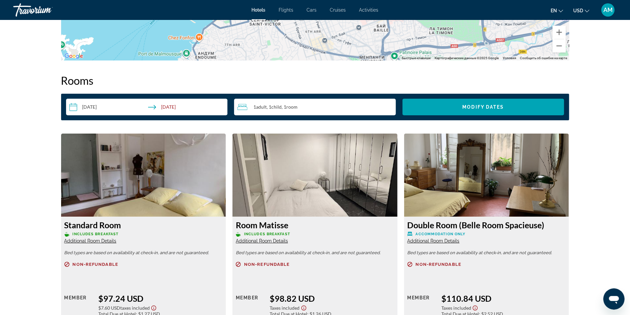
click at [294, 108] on span "Room" at bounding box center [291, 107] width 11 height 6
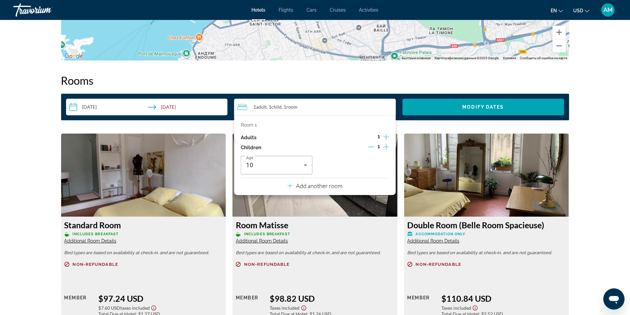
click at [384, 148] on icon "Increment children" at bounding box center [386, 147] width 6 height 8
click at [347, 166] on span "Travelers: 1 adult, 2 children" at bounding box center [352, 165] width 58 height 8
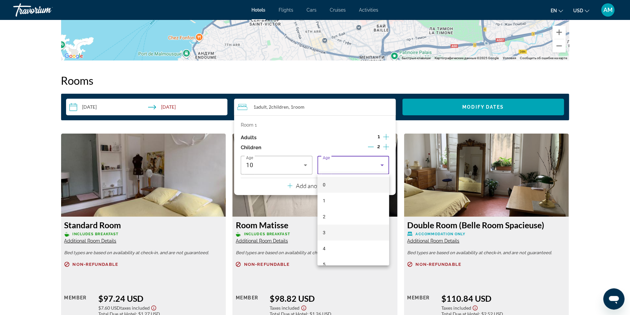
click at [330, 228] on mat-option "3" at bounding box center [353, 233] width 72 height 16
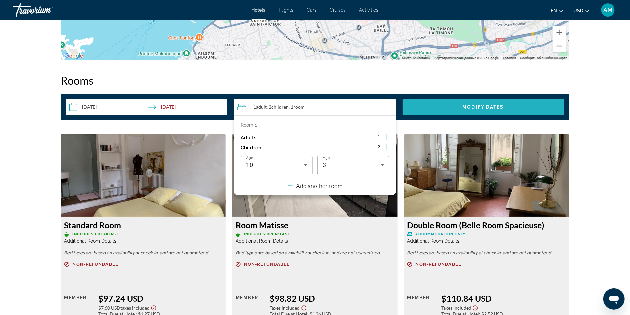
click at [473, 109] on span "Search widget" at bounding box center [484, 107] width 162 height 16
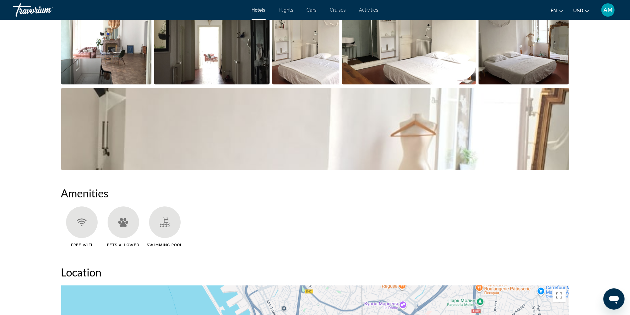
scroll to position [1057, 0]
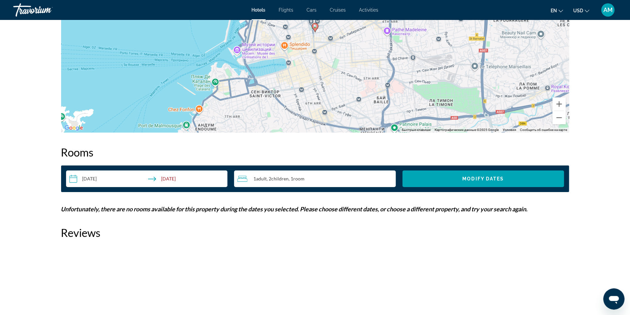
click at [341, 181] on div "1 Adult Adults , 2 Child Children , 1 Room rooms" at bounding box center [316, 179] width 158 height 8
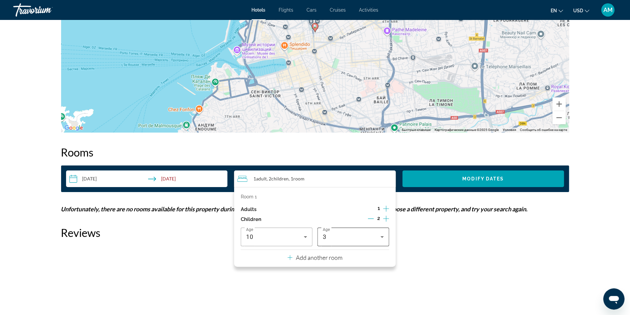
click at [364, 236] on div "3" at bounding box center [352, 237] width 58 height 8
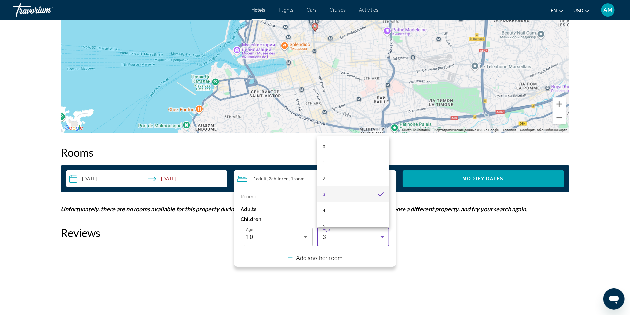
click at [360, 238] on div at bounding box center [315, 157] width 630 height 315
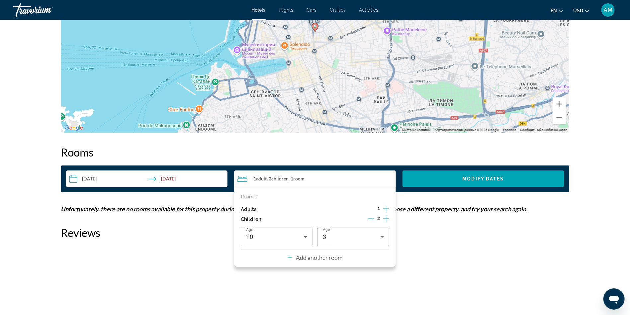
click at [371, 217] on icon "Decrement children" at bounding box center [371, 219] width 6 height 6
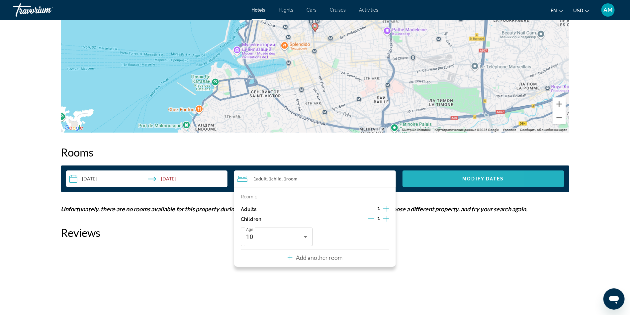
click at [460, 181] on span "Search widget" at bounding box center [484, 179] width 162 height 16
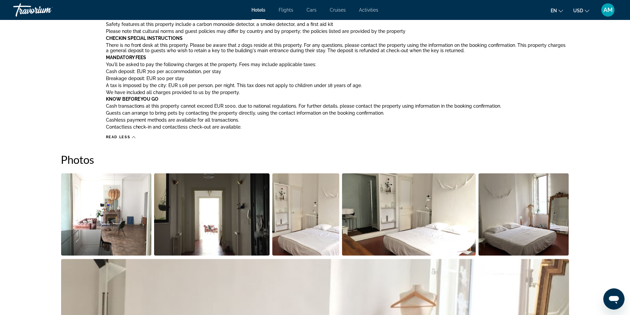
scroll to position [595, 0]
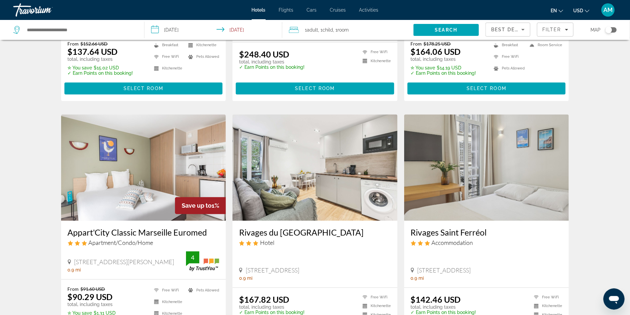
scroll to position [724, 0]
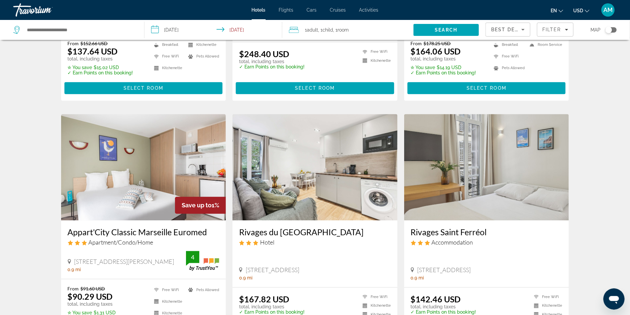
click at [124, 172] on img "Main content" at bounding box center [143, 167] width 165 height 106
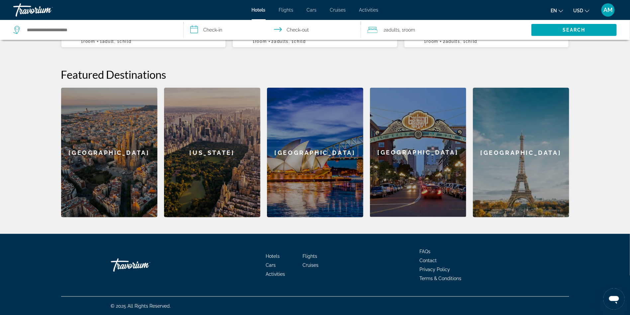
scroll to position [29, 0]
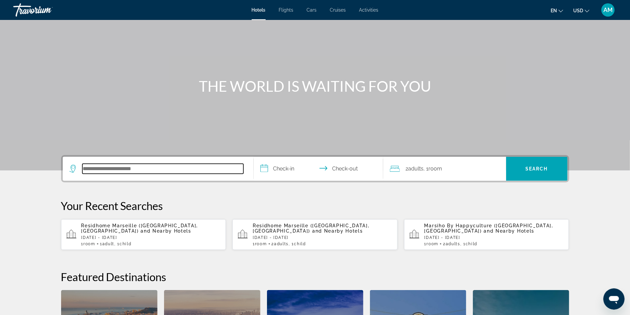
click at [118, 167] on input "Search hotel destination" at bounding box center [162, 169] width 161 height 10
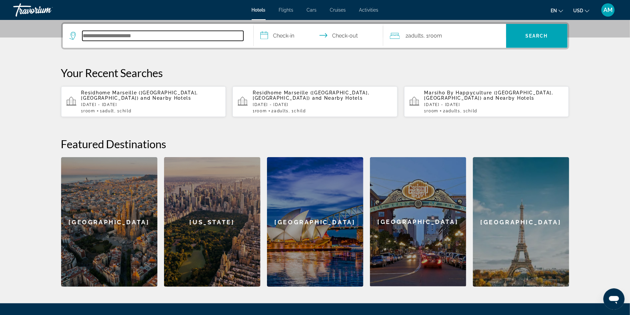
scroll to position [162, 0]
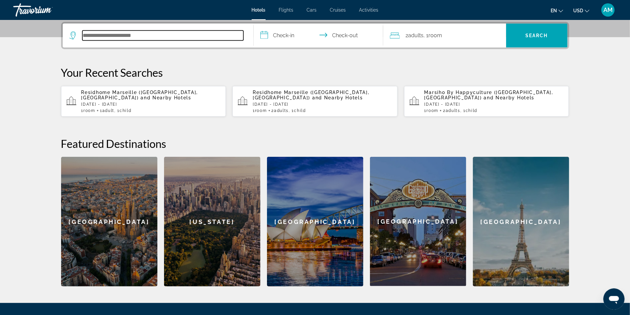
click at [125, 35] on input "Search hotel destination" at bounding box center [162, 36] width 161 height 10
click at [128, 37] on input "Search hotel destination" at bounding box center [162, 36] width 161 height 10
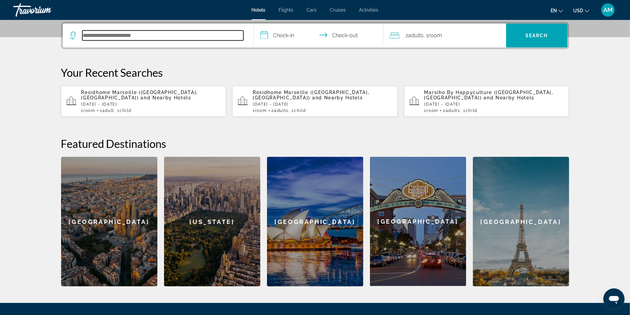
click at [128, 37] on input "Search hotel destination" at bounding box center [162, 36] width 161 height 10
click at [158, 36] on input "Search hotel destination" at bounding box center [162, 36] width 161 height 10
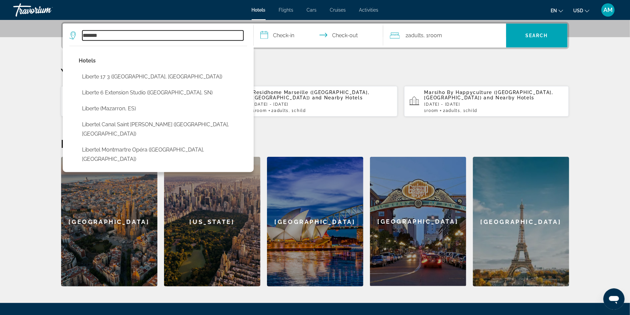
click at [127, 36] on input "*******" at bounding box center [162, 36] width 161 height 10
type input "*"
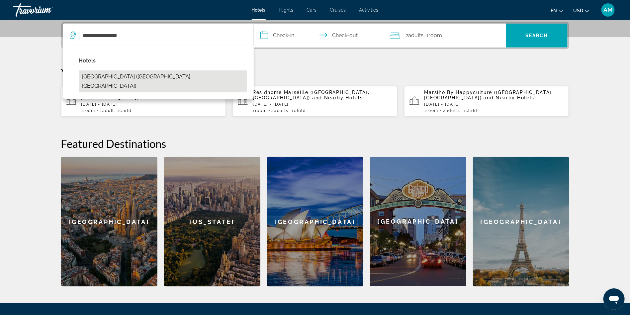
click at [123, 76] on button "New Hotel Le Quai Vieux Port (Marseille, FR)" at bounding box center [163, 81] width 168 height 22
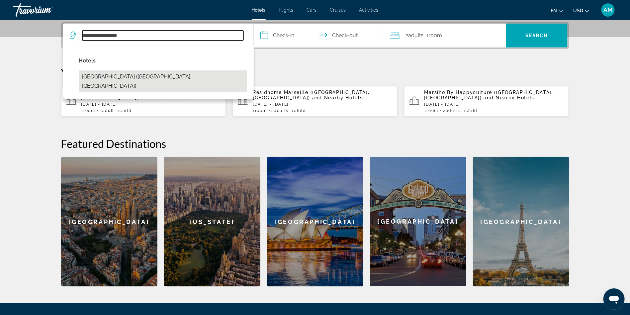
type input "**********"
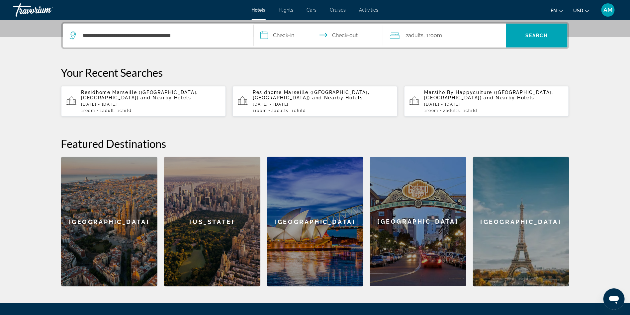
click at [276, 31] on input "**********" at bounding box center [320, 37] width 132 height 26
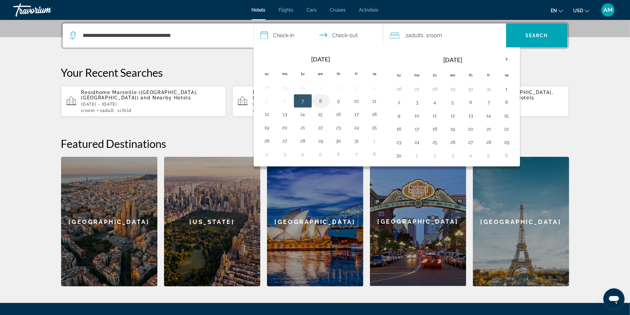
click at [318, 100] on button "8" at bounding box center [321, 100] width 11 height 9
click at [340, 100] on button "9" at bounding box center [338, 100] width 11 height 9
type input "**********"
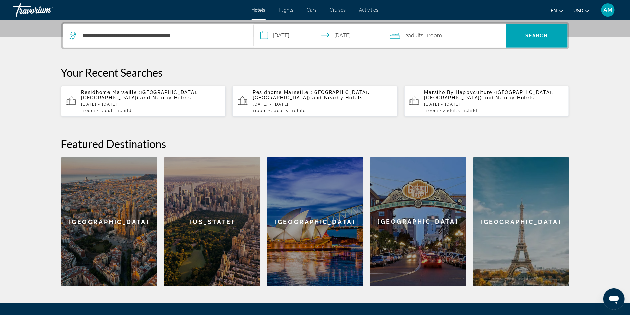
click at [433, 39] on span ", 1 Room rooms" at bounding box center [433, 35] width 19 height 9
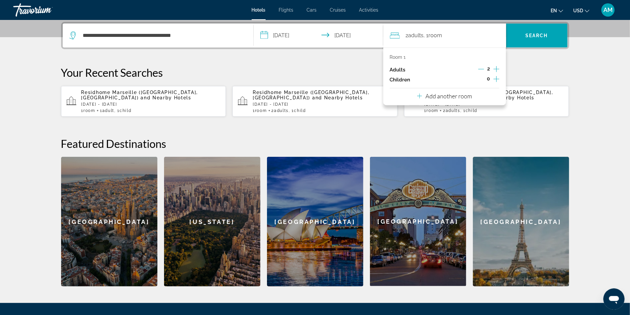
click at [496, 78] on icon "Increment children" at bounding box center [497, 79] width 6 height 8
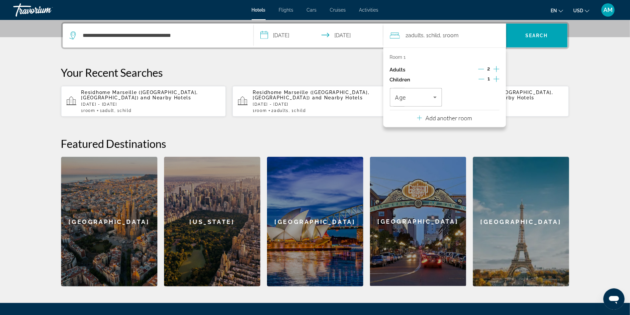
click at [481, 68] on icon "Decrement adults" at bounding box center [481, 69] width 6 height 6
click at [419, 99] on span "Travelers: 1 adult, 1 child" at bounding box center [414, 97] width 39 height 8
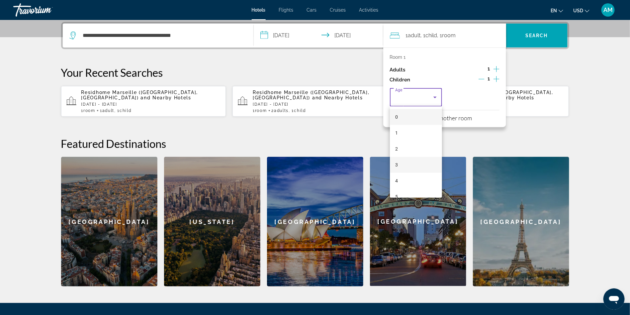
scroll to position [87, 0]
click at [398, 189] on span "10" at bounding box center [397, 190] width 5 height 8
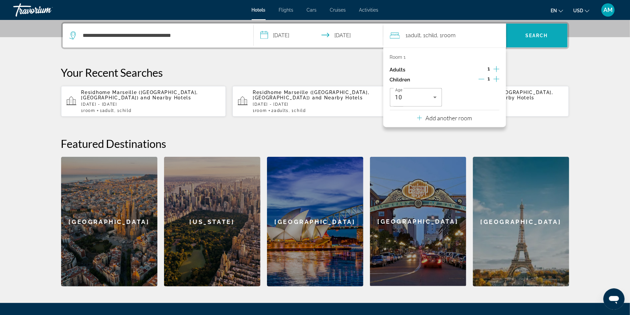
click at [536, 34] on span "Search" at bounding box center [536, 35] width 23 height 5
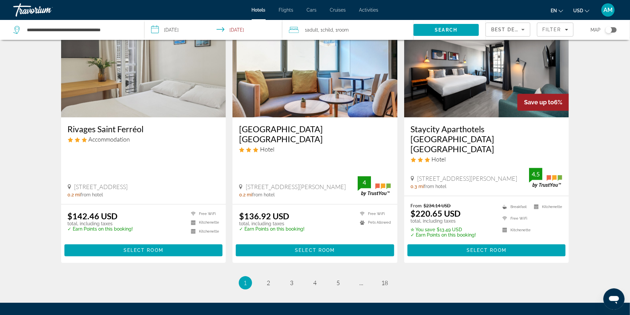
scroll to position [875, 0]
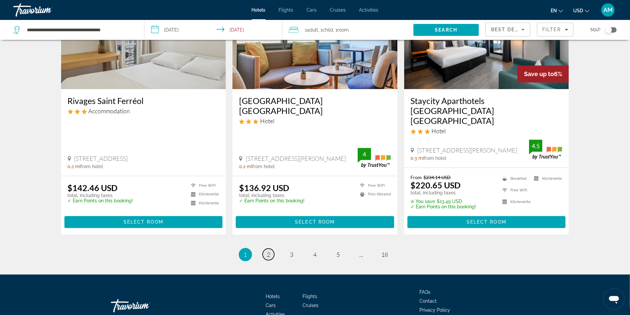
click at [269, 251] on span "2" at bounding box center [268, 254] width 3 height 7
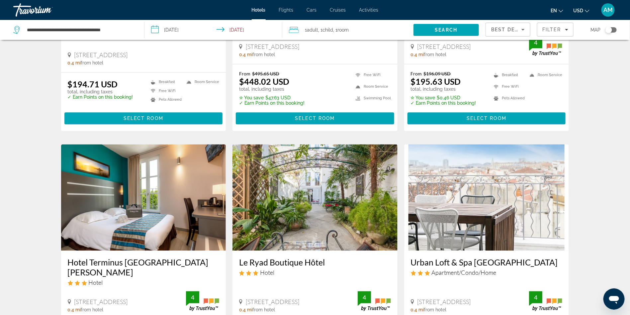
scroll to position [847, 0]
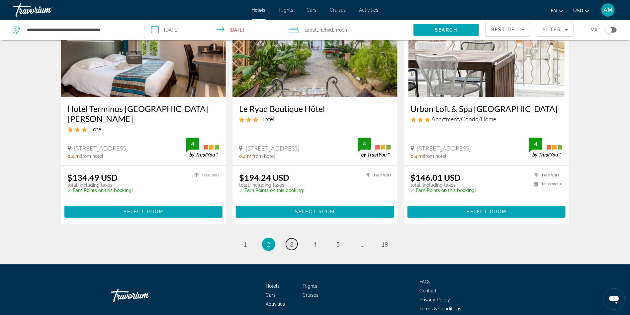
click at [295, 238] on link "page 3" at bounding box center [292, 244] width 12 height 12
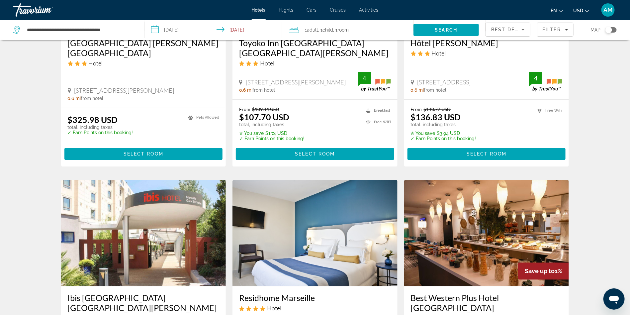
scroll to position [829, 0]
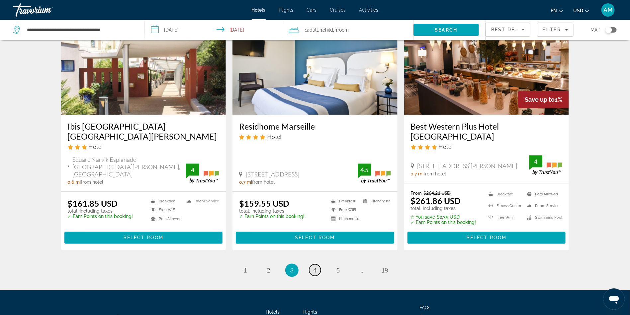
click at [314, 266] on span "4" at bounding box center [315, 269] width 3 height 7
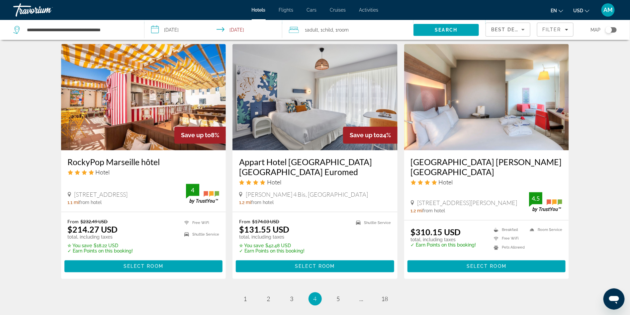
scroll to position [771, 0]
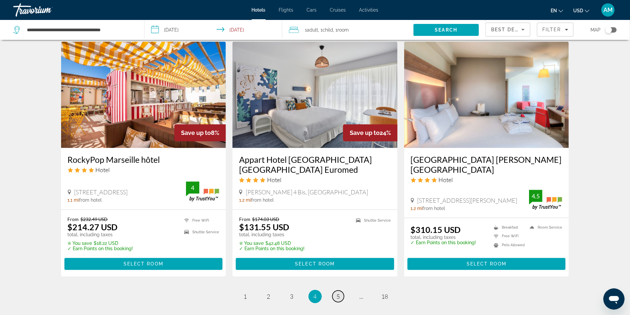
click at [339, 293] on span "5" at bounding box center [338, 296] width 3 height 7
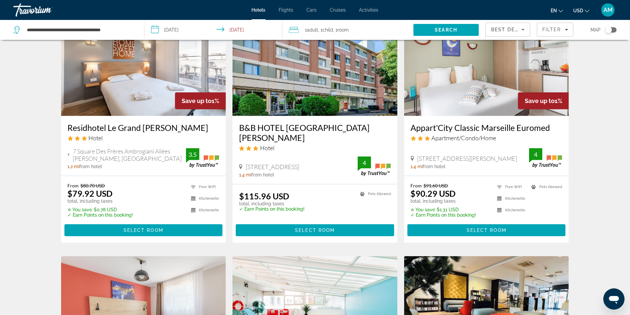
scroll to position [55, 0]
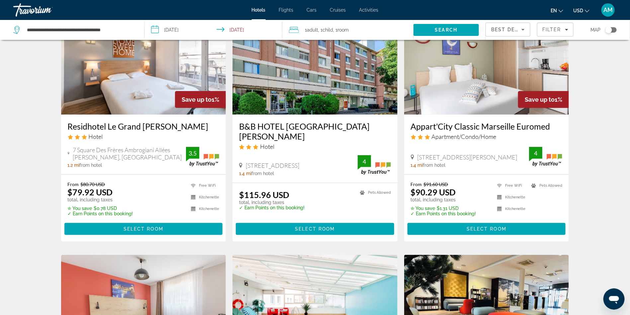
click at [469, 74] on img "Main content" at bounding box center [486, 61] width 165 height 106
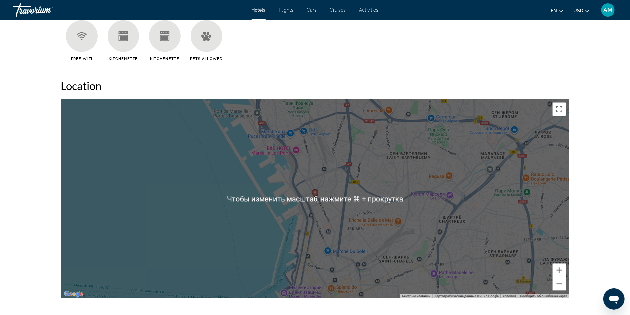
scroll to position [586, 0]
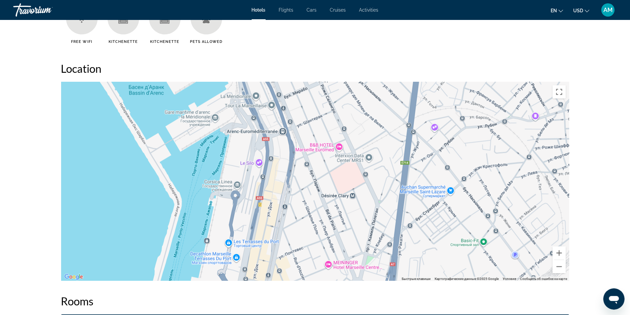
drag, startPoint x: 337, startPoint y: 213, endPoint x: 317, endPoint y: 152, distance: 64.2
click at [317, 152] on div "Чтобы активировать перетаскивание с помощью клавиатуры, нажмите Alt + Ввод. Пос…" at bounding box center [315, 181] width 508 height 199
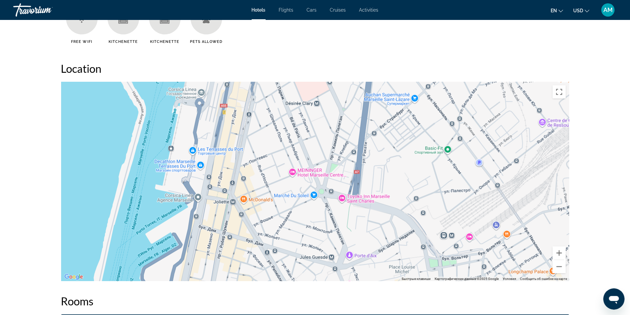
drag, startPoint x: 318, startPoint y: 208, endPoint x: 277, endPoint y: 108, distance: 108.3
click at [277, 108] on div "Чтобы активировать перетаскивание с помощью клавиатуры, нажмите Alt + Ввод. Пос…" at bounding box center [315, 181] width 508 height 199
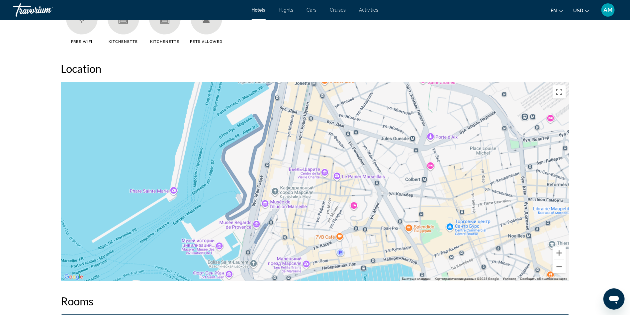
drag, startPoint x: 283, startPoint y: 212, endPoint x: 364, endPoint y: 106, distance: 133.9
click at [364, 106] on div "Main content" at bounding box center [315, 181] width 508 height 199
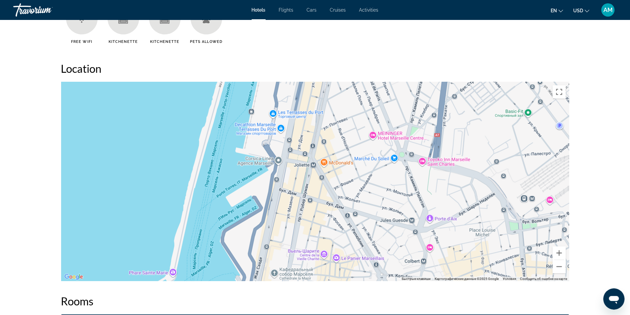
drag, startPoint x: 369, startPoint y: 154, endPoint x: 373, endPoint y: 255, distance: 101.0
click at [373, 255] on div "Main content" at bounding box center [315, 181] width 508 height 199
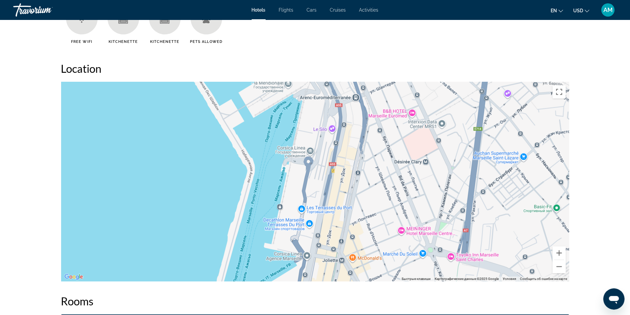
drag, startPoint x: 389, startPoint y: 141, endPoint x: 412, endPoint y: 226, distance: 87.7
click at [412, 226] on div "Main content" at bounding box center [315, 181] width 508 height 199
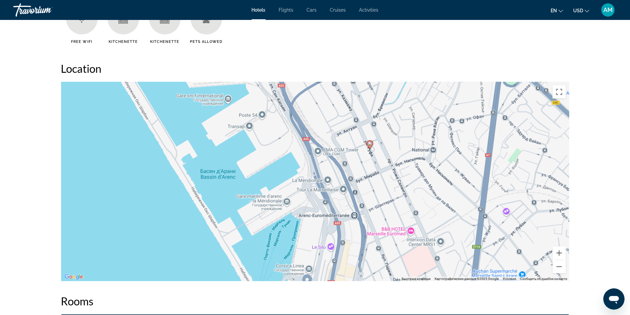
drag, startPoint x: 372, startPoint y: 142, endPoint x: 367, endPoint y: 205, distance: 63.7
click at [367, 205] on div "Чтобы активировать перетаскивание с помощью клавиатуры, нажмите Alt + Ввод. Пос…" at bounding box center [315, 181] width 508 height 199
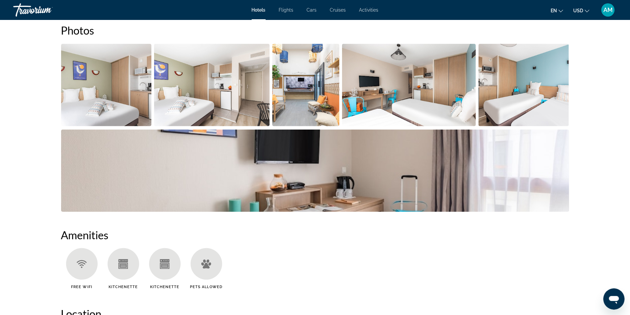
scroll to position [245, 0]
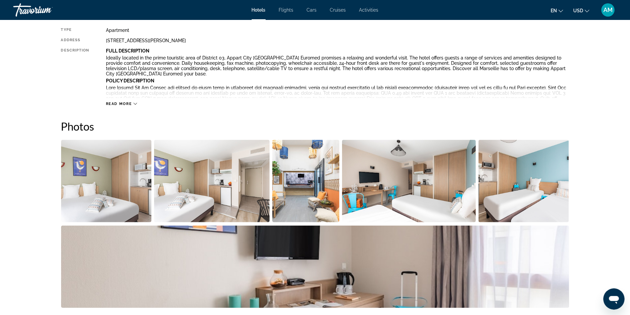
click at [119, 105] on span "Read more" at bounding box center [119, 104] width 26 height 4
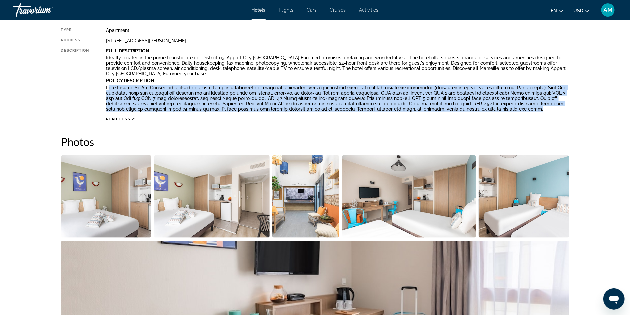
drag, startPoint x: 107, startPoint y: 86, endPoint x: 545, endPoint y: 110, distance: 438.7
click at [545, 110] on p "Main content" at bounding box center [337, 98] width 463 height 27
copy p "now Before You Go Guests can arrange to bring pets by contacting the property d…"
